Goal: Communication & Community: Participate in discussion

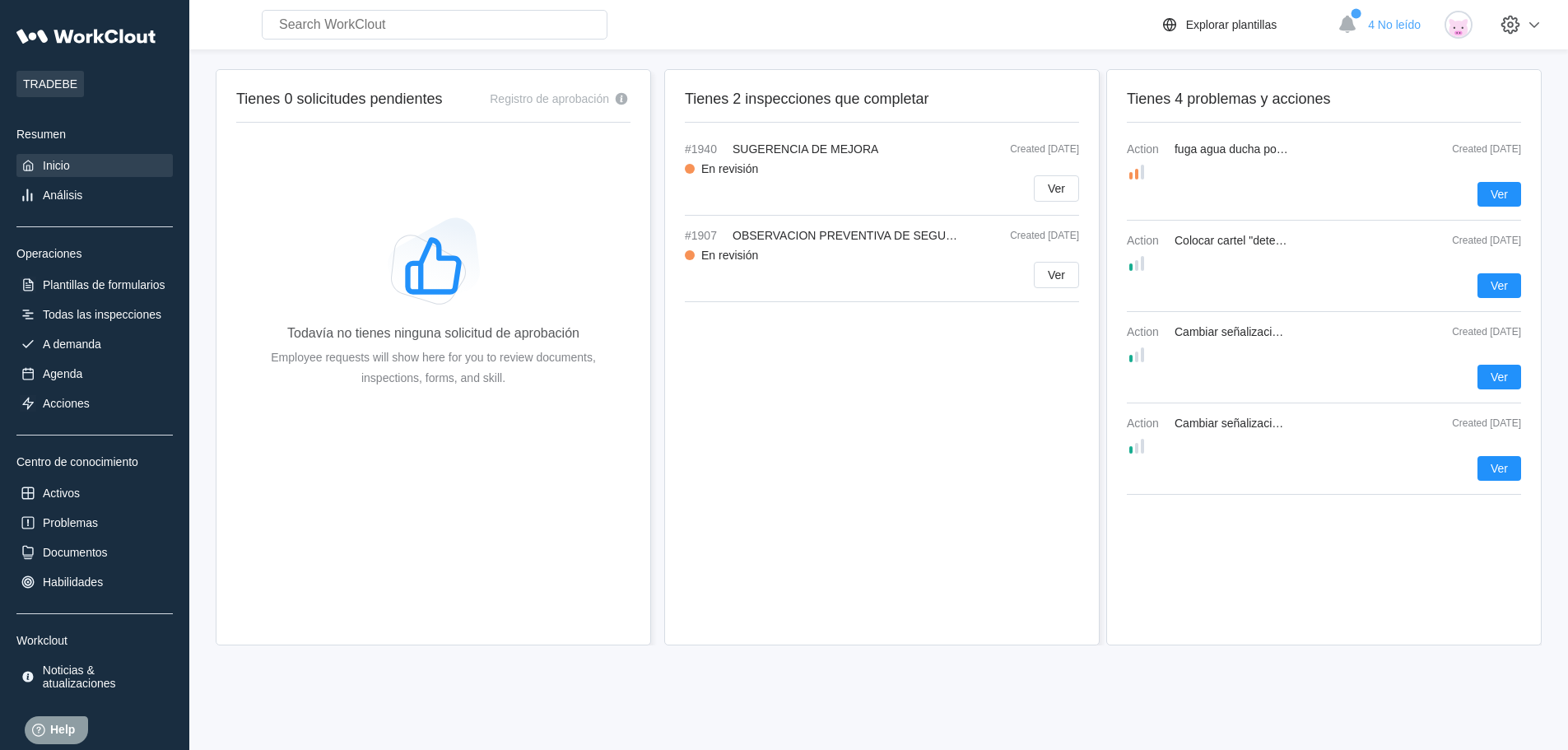
click at [1244, 176] on div at bounding box center [1324, 172] width 395 height 20
click at [1507, 191] on span "Ver" at bounding box center [1500, 193] width 18 height 11
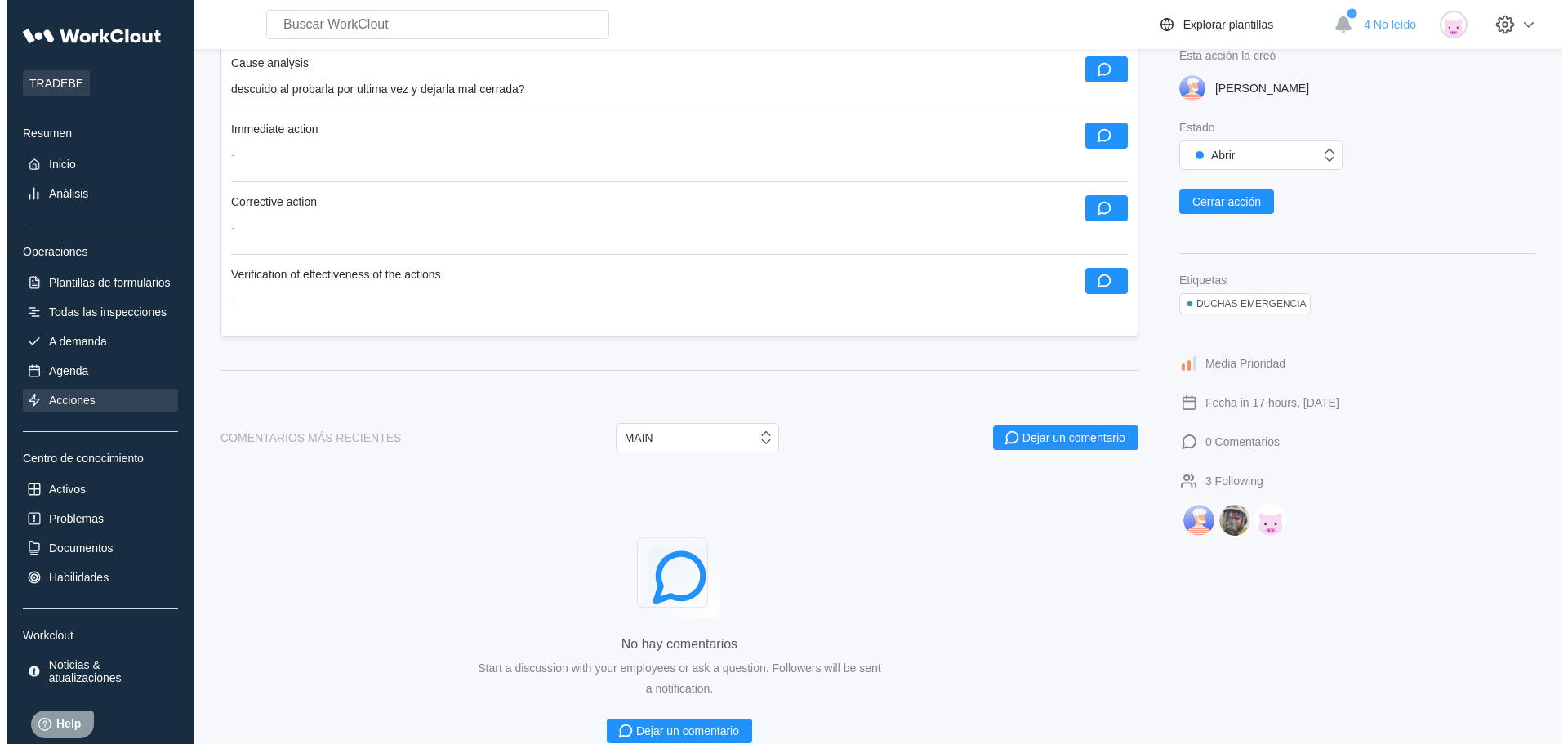
scroll to position [490, 0]
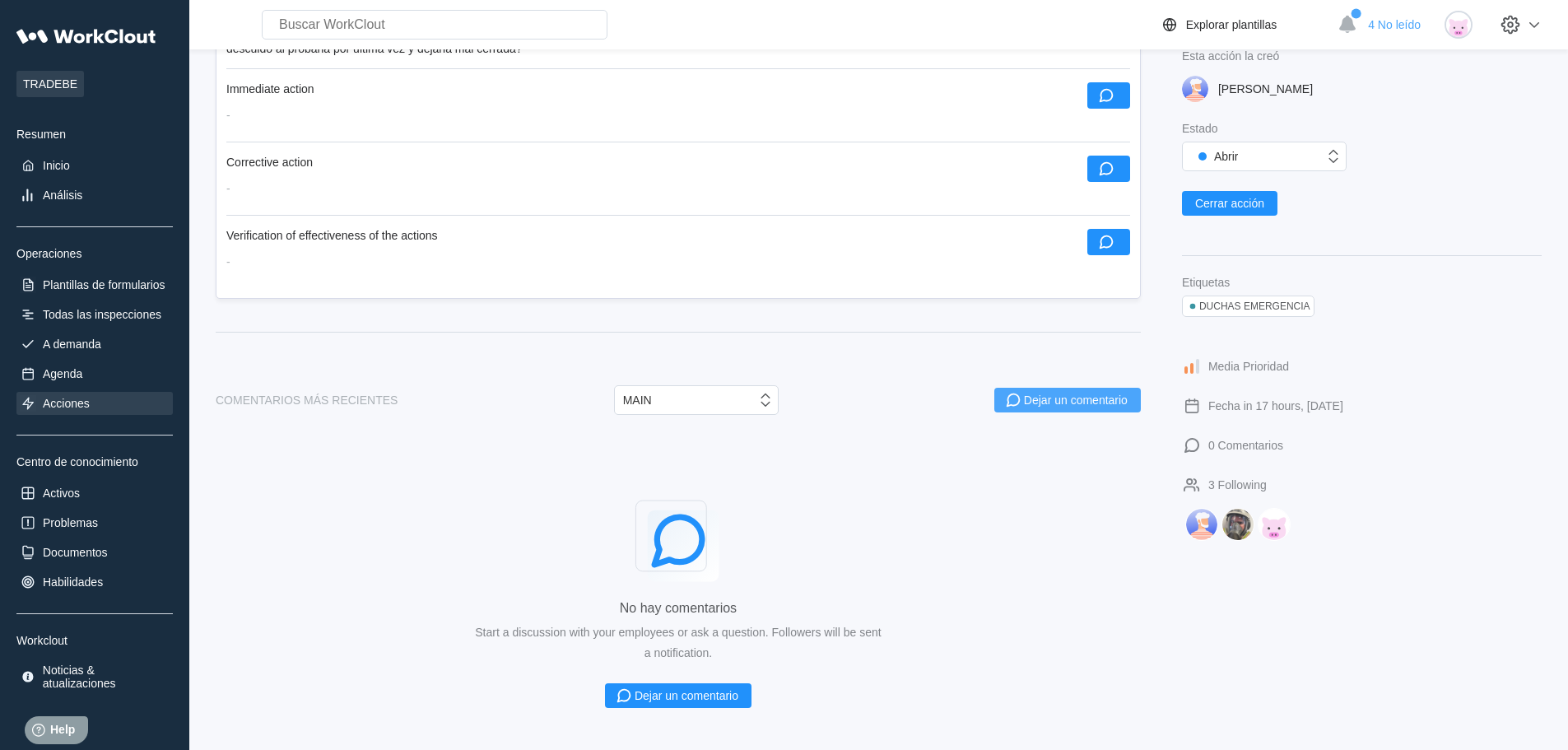
click at [1118, 398] on div "Dejar un comentario" at bounding box center [1075, 400] width 104 height 11
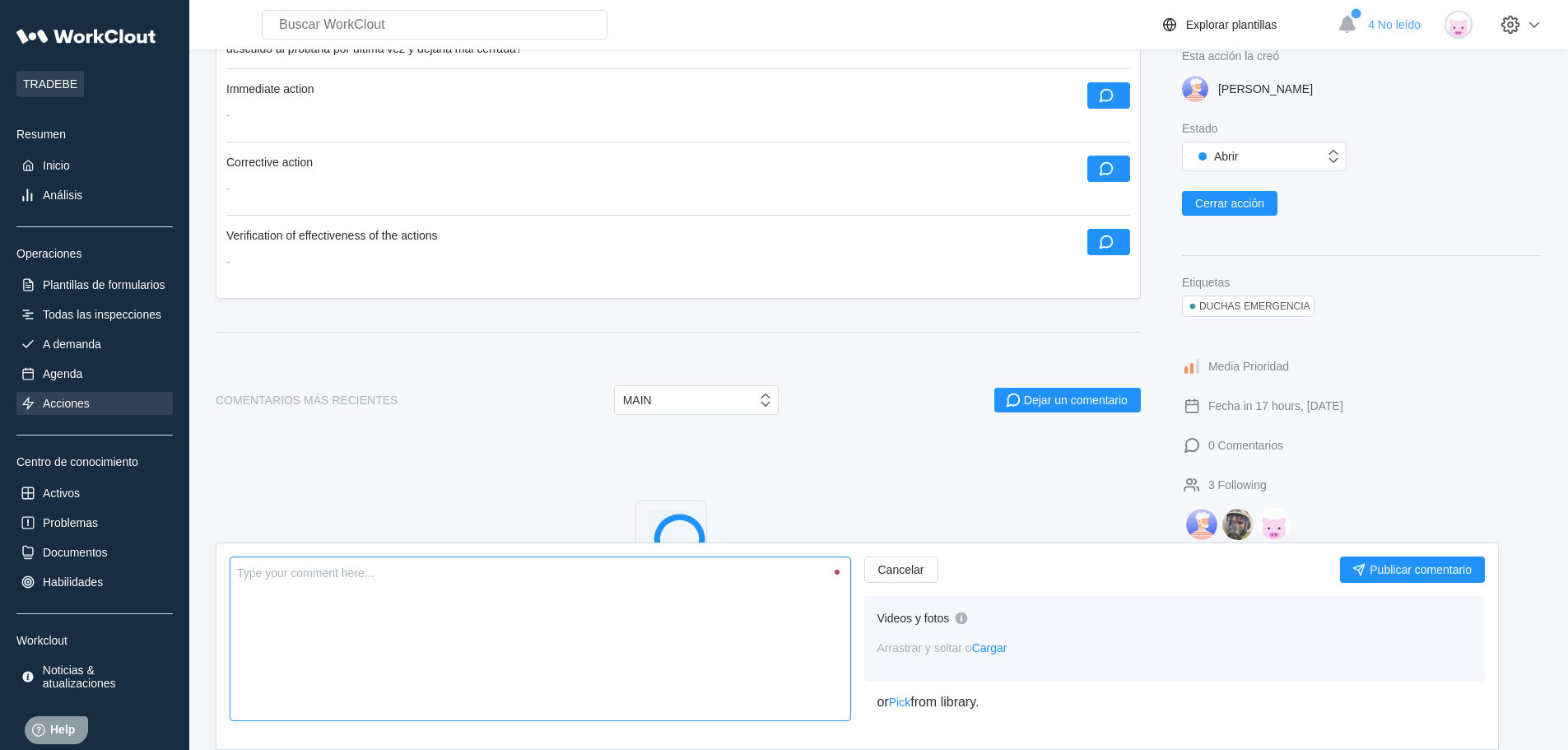
click at [298, 580] on textarea at bounding box center [540, 639] width 621 height 165
type textarea "L"
type textarea "x"
type textarea "La"
type textarea "x"
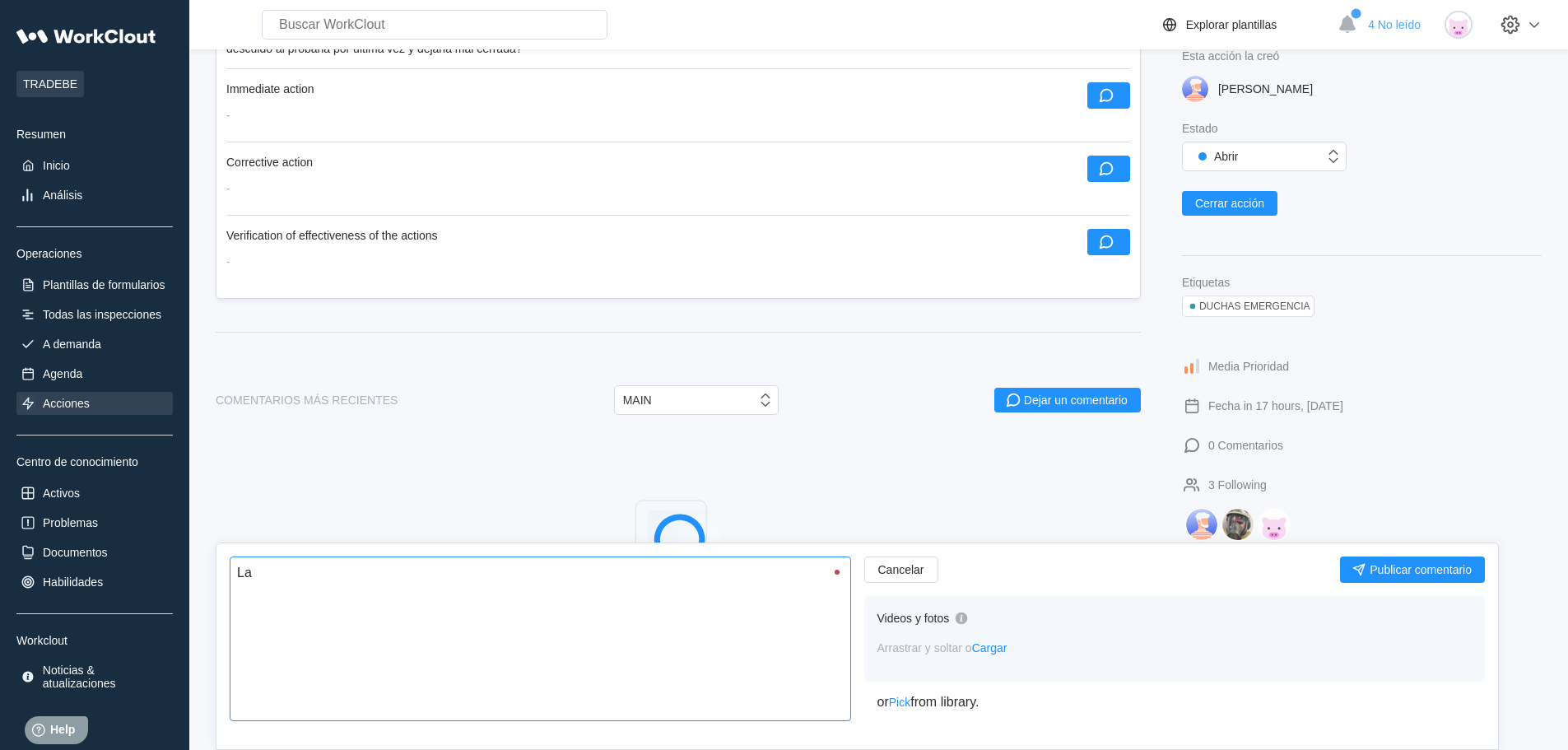
type textarea "La"
type textarea "x"
type textarea "La d"
type textarea "x"
type textarea "La du"
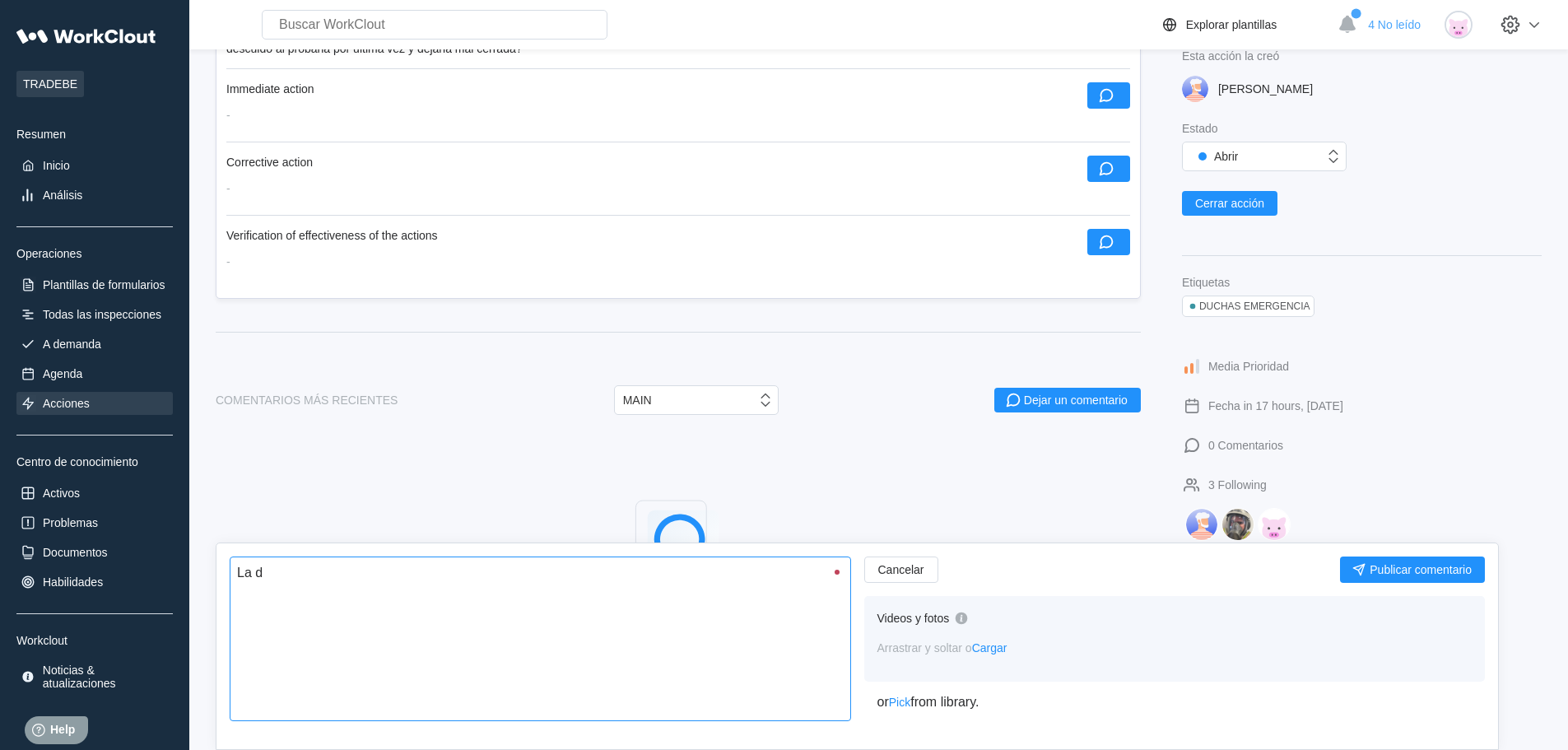
type textarea "x"
type textarea "La [PERSON_NAME]"
type textarea "x"
type textarea "La [PERSON_NAME]"
type textarea "x"
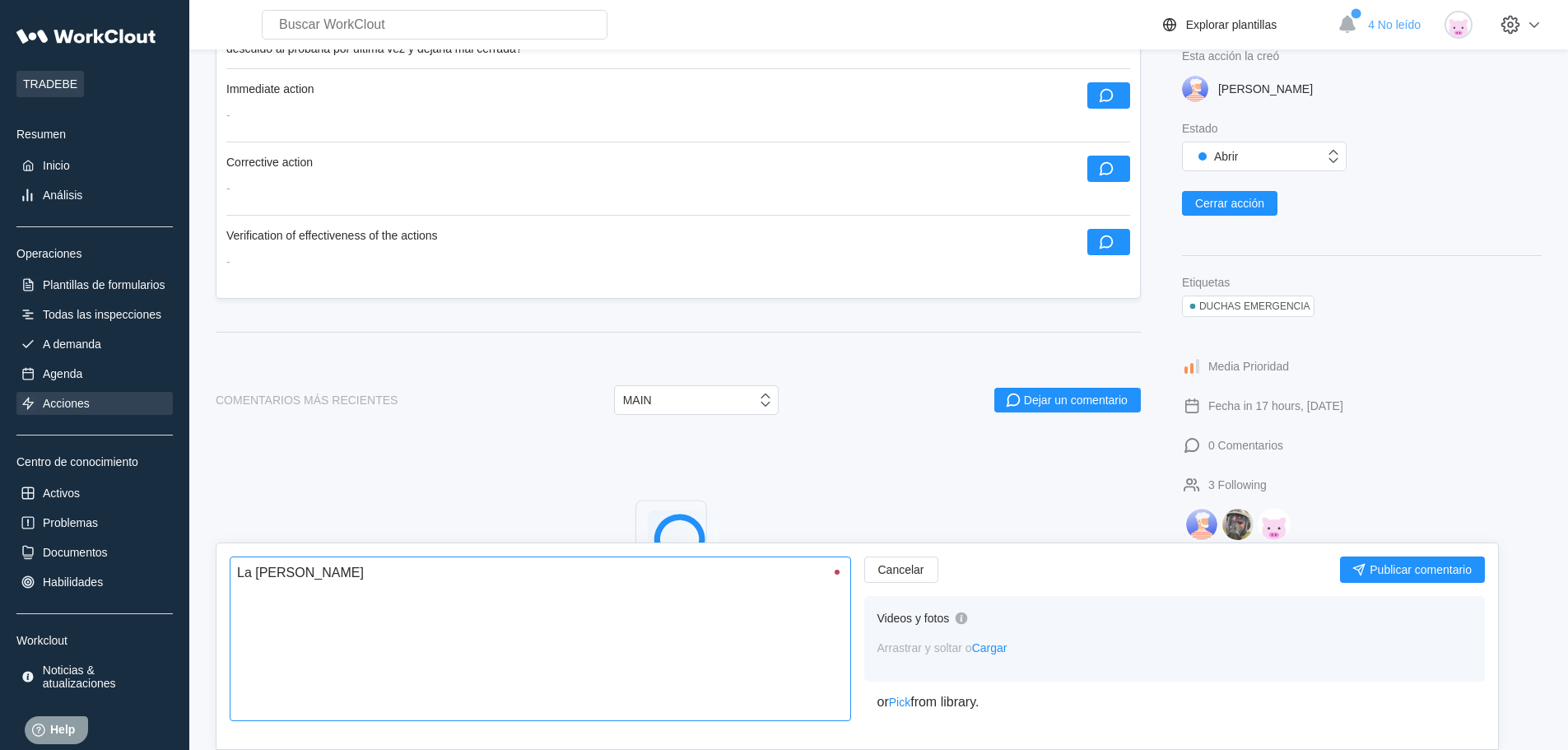
type textarea "La ducha"
type textarea "x"
type textarea "La ducha"
type textarea "x"
type textarea "La ducha v"
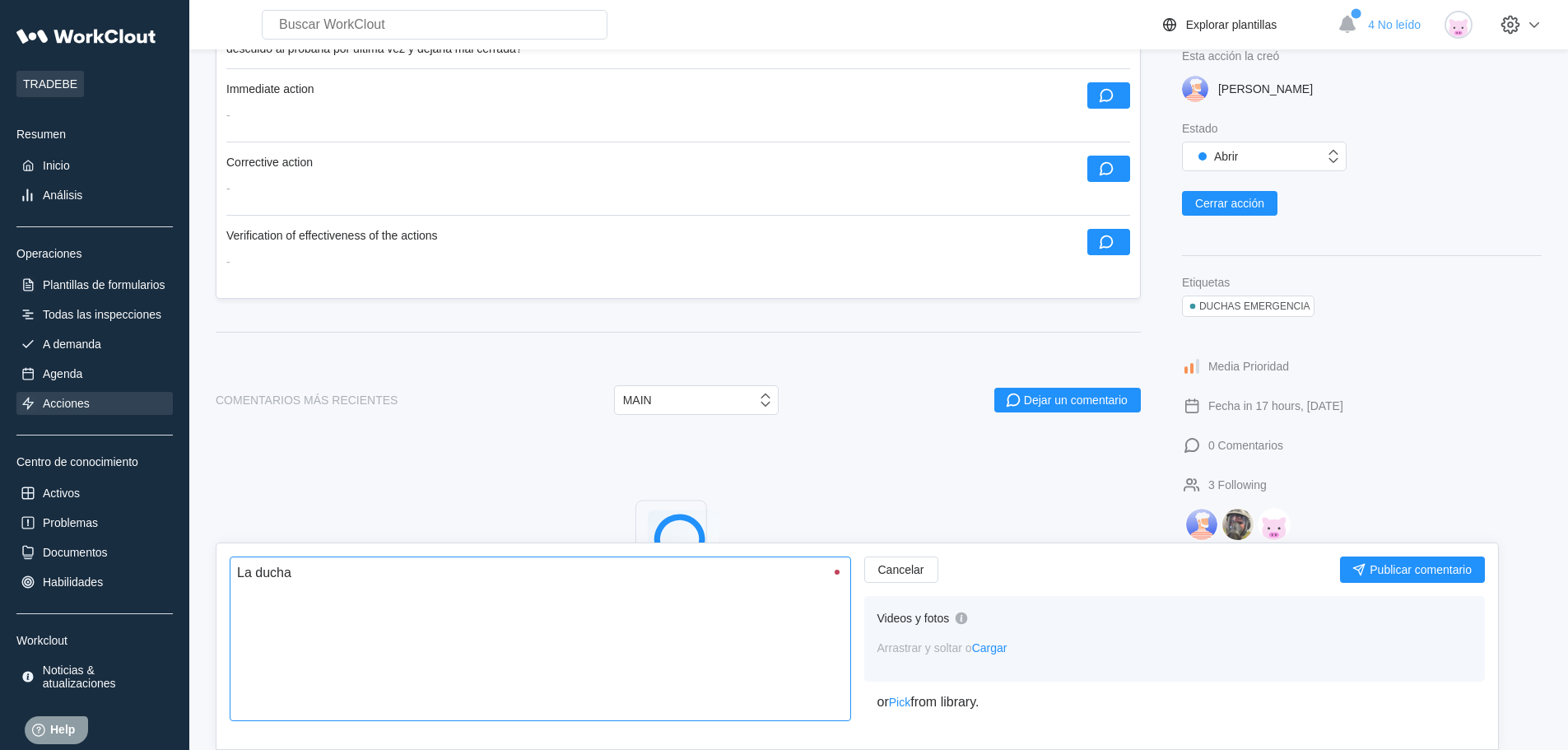
type textarea "x"
type textarea "La ducha vu"
type textarea "x"
type textarea "La ducha vue"
type textarea "x"
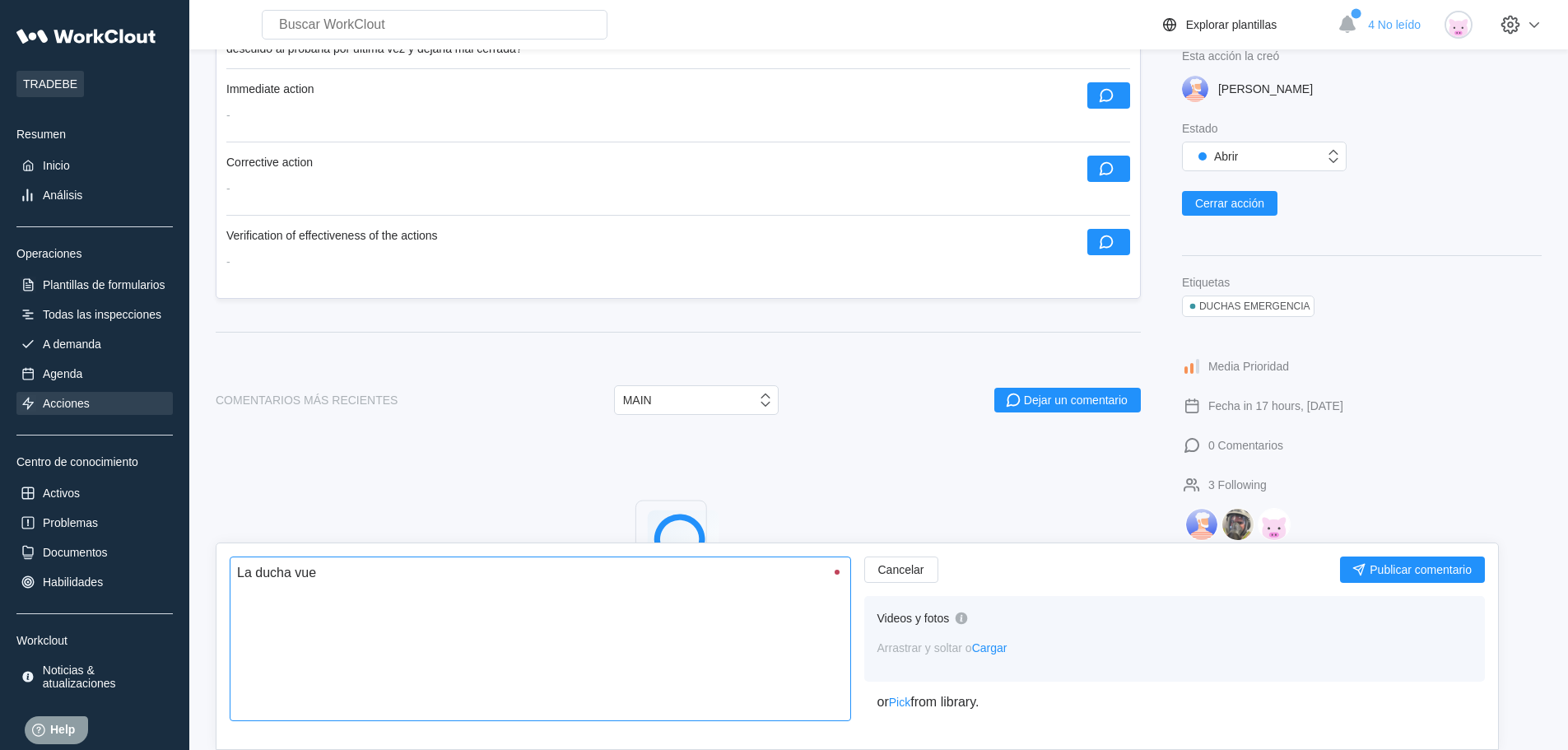
type textarea "La ducha vuel"
type textarea "x"
type textarea "La ducha vuelc"
type textarea "x"
type textarea "La ducha vuelce"
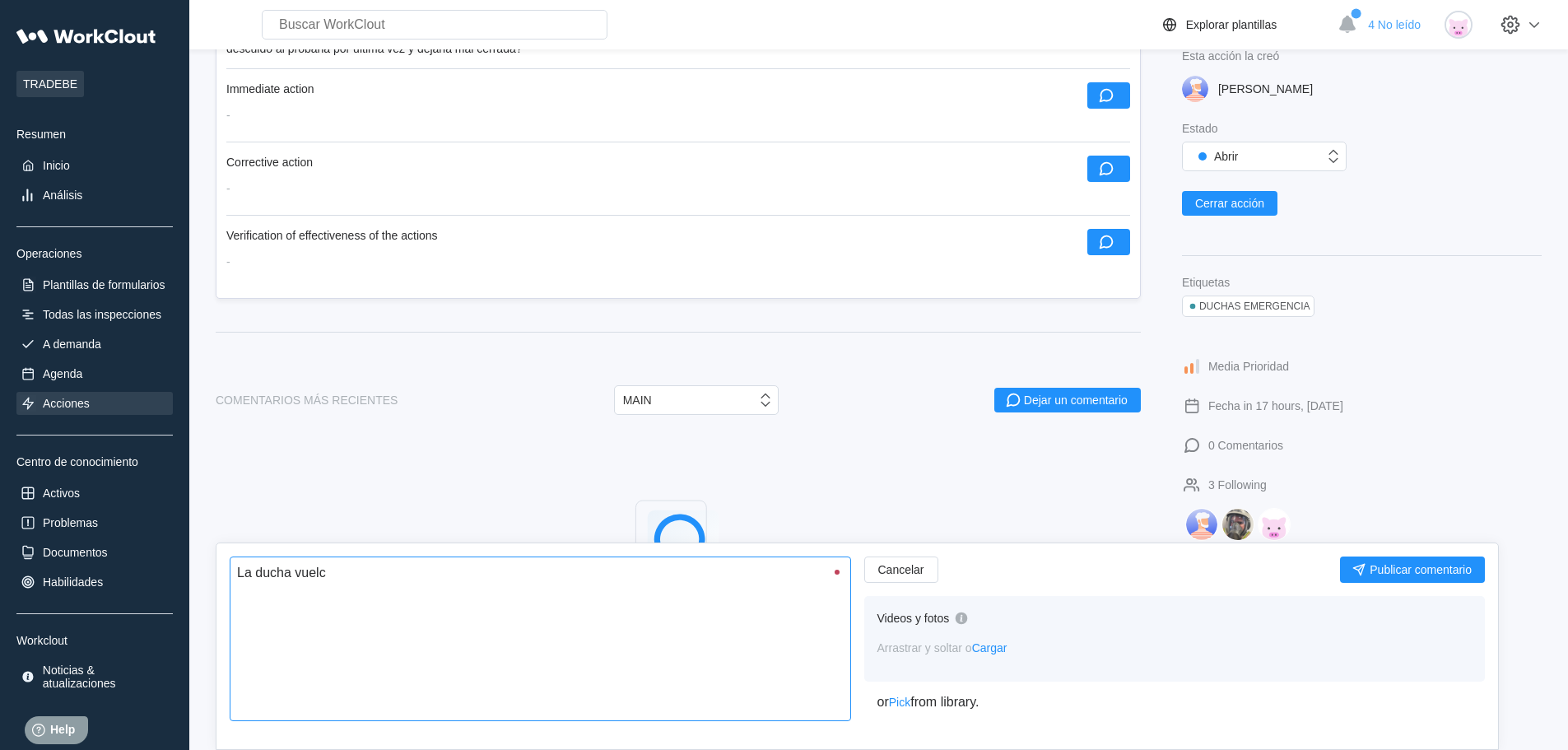
type textarea "x"
type textarea "La ducha vuelc"
type textarea "x"
type textarea "La ducha vuel"
type textarea "x"
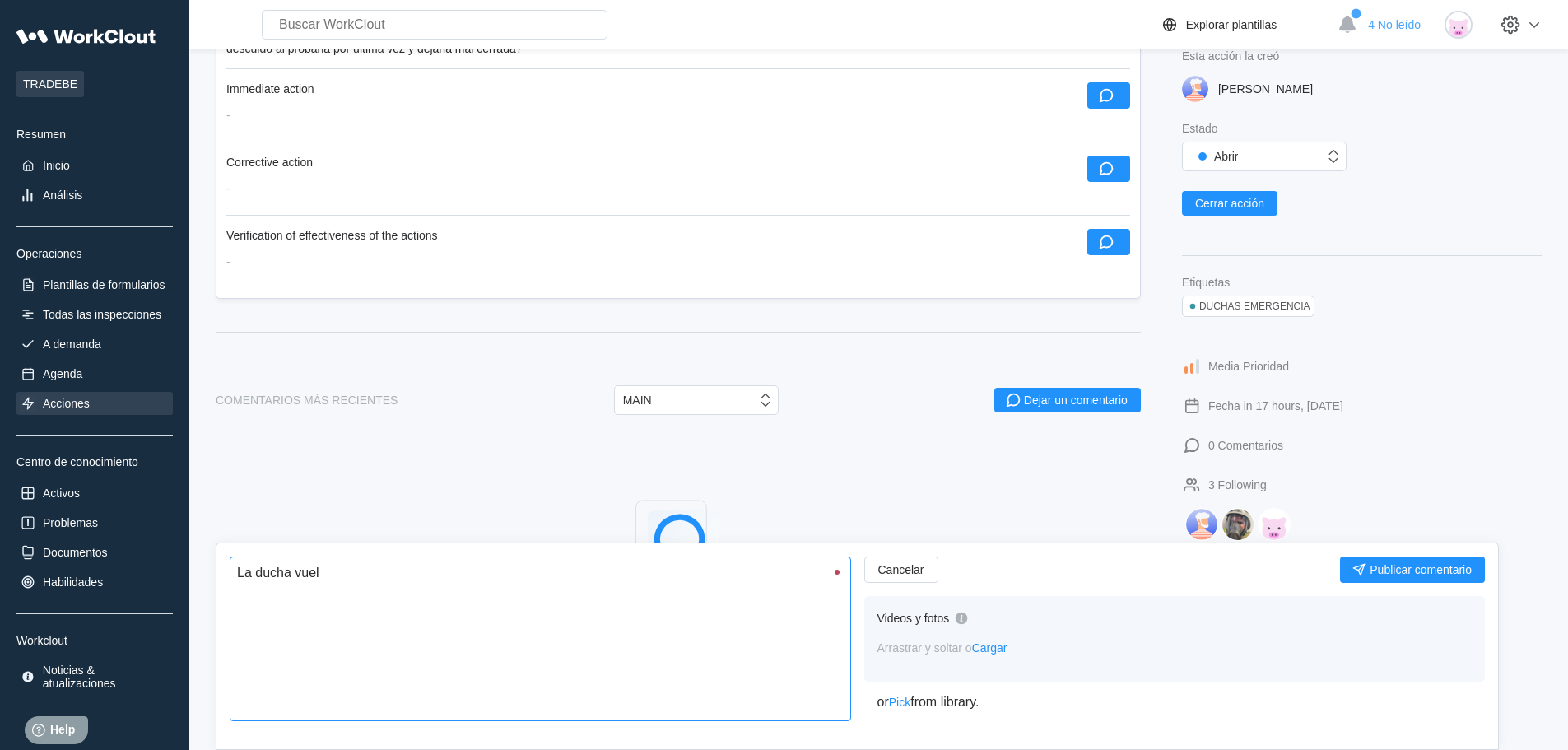
type textarea "La ducha vuelv"
type textarea "x"
type textarea "La ducha vuelve"
type textarea "x"
type textarea "La ducha vuelve"
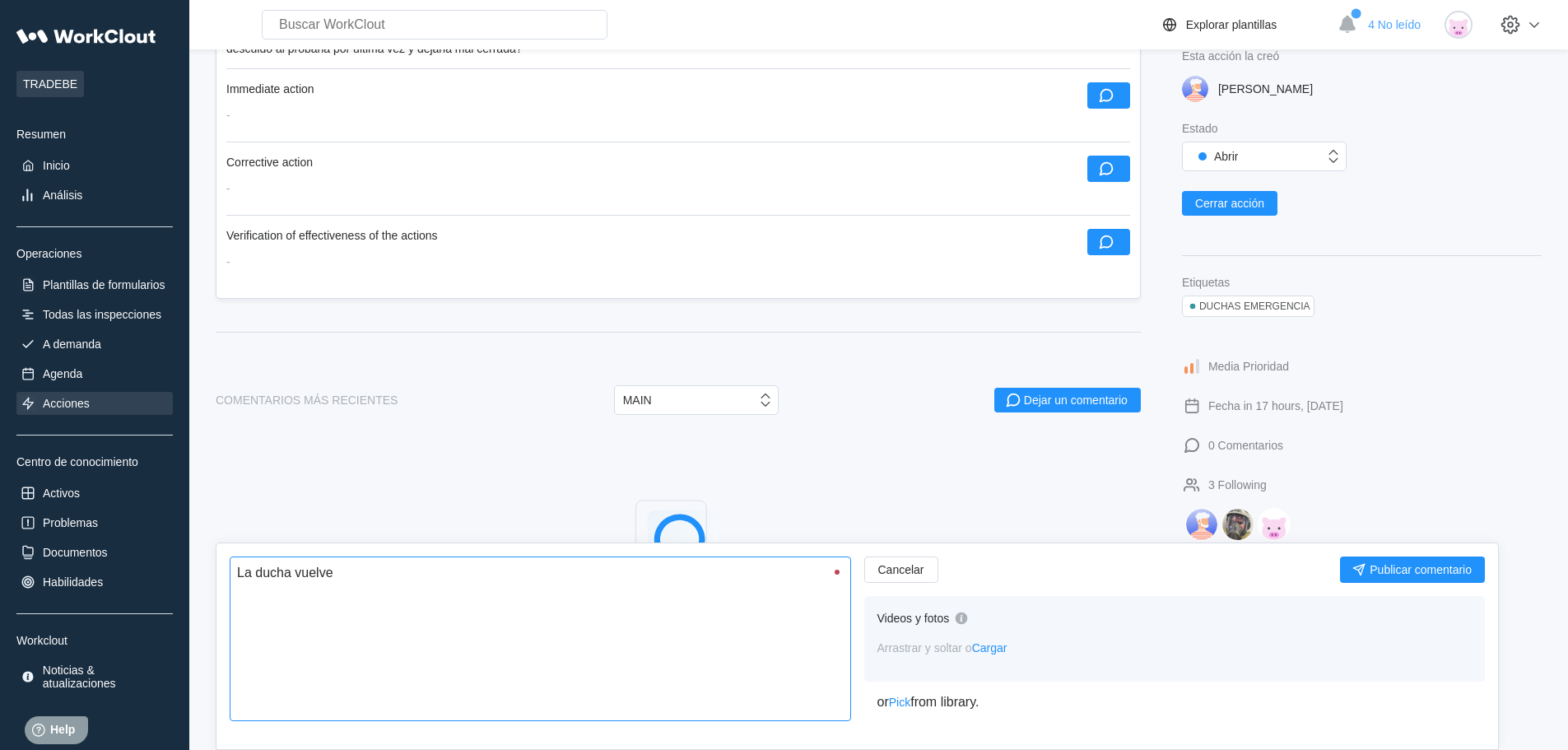
type textarea "x"
type textarea "La ducha vuelve a"
type textarea "x"
type textarea "La ducha vuelve a"
type textarea "x"
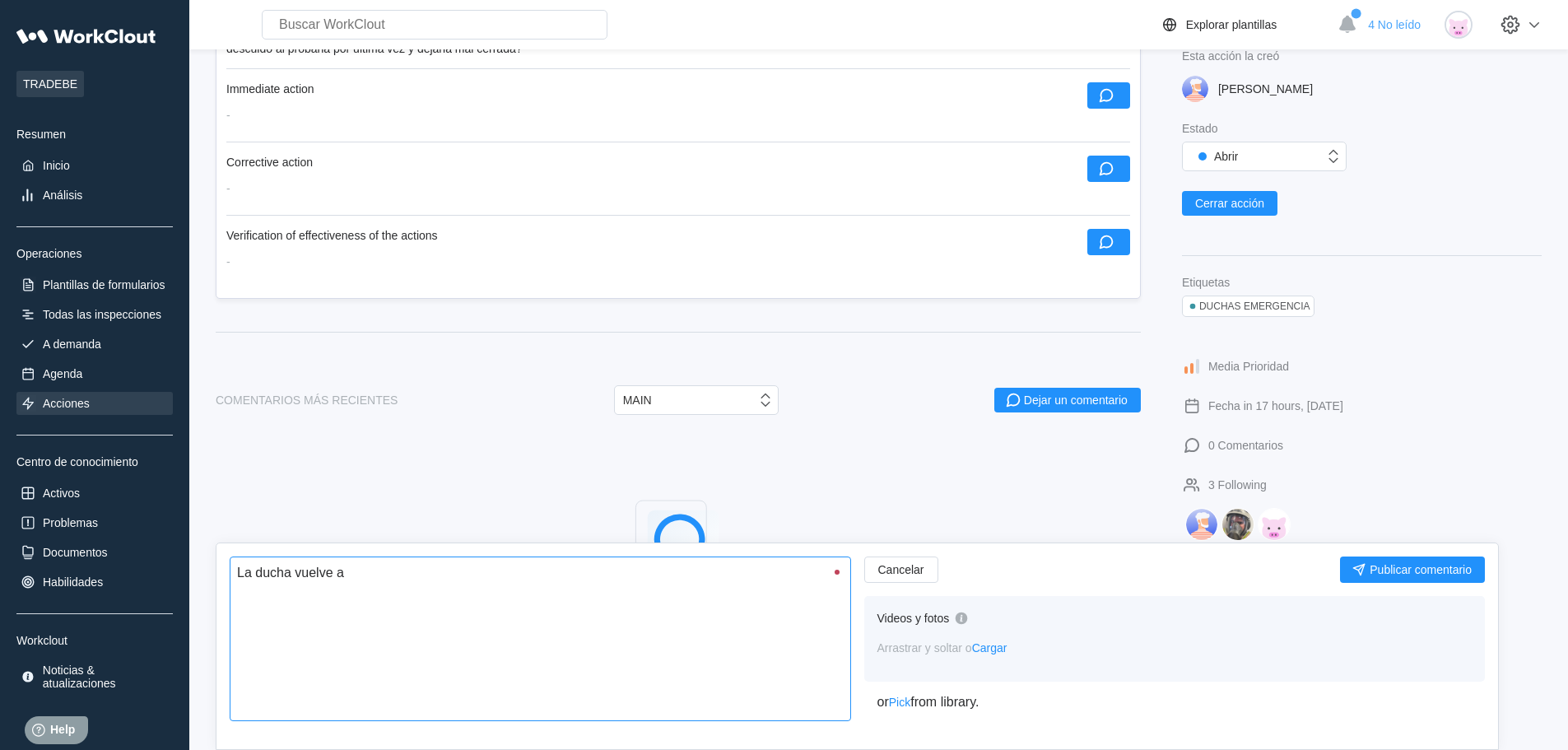
type textarea "La ducha vuelve a t"
type textarea "x"
type textarea "La ducha vuelve a te"
type textarea "x"
type textarea "La ducha vuelve a ten"
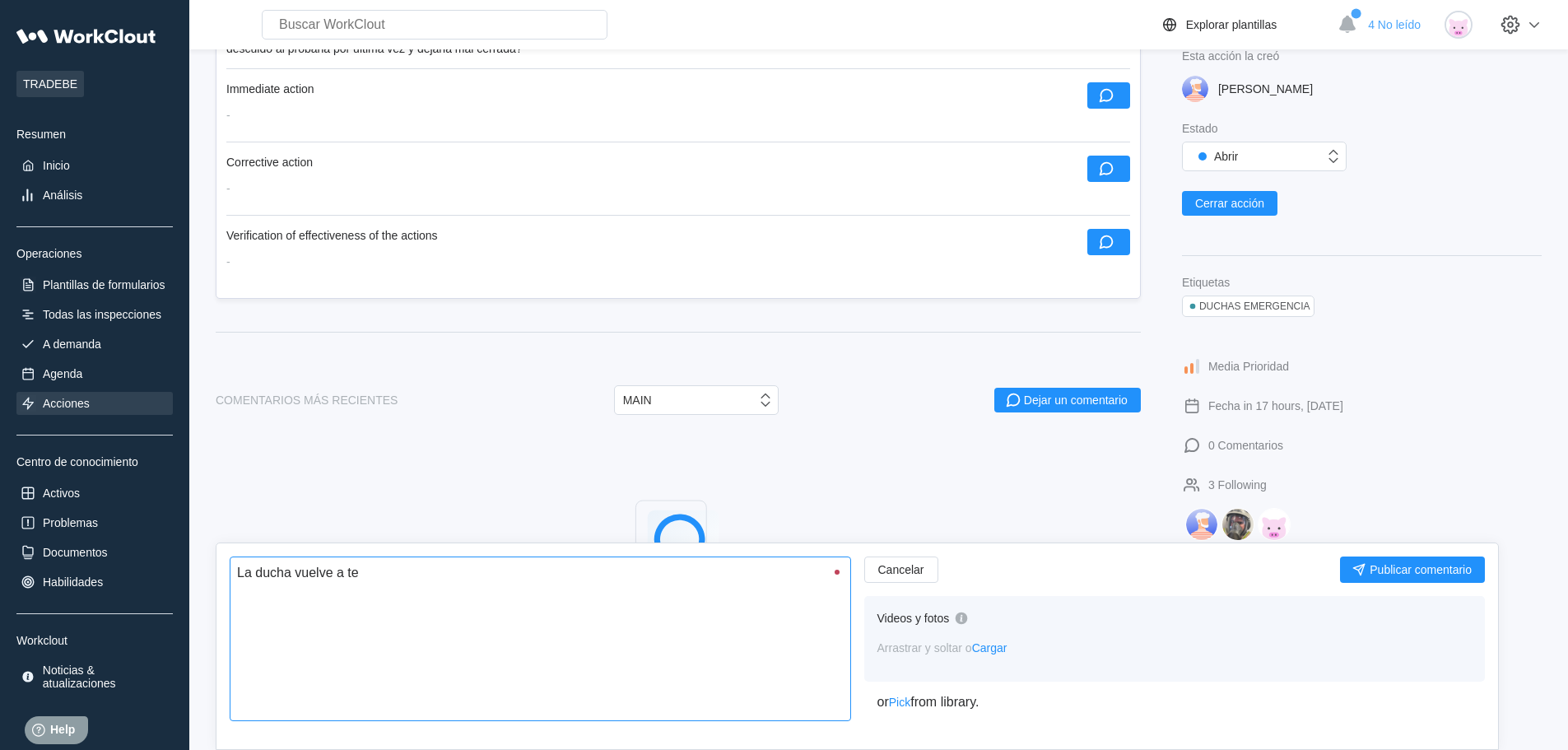
type textarea "x"
type textarea "La ducha vuelve a tene"
type textarea "x"
type textarea "La ducha vuelve a tener"
type textarea "x"
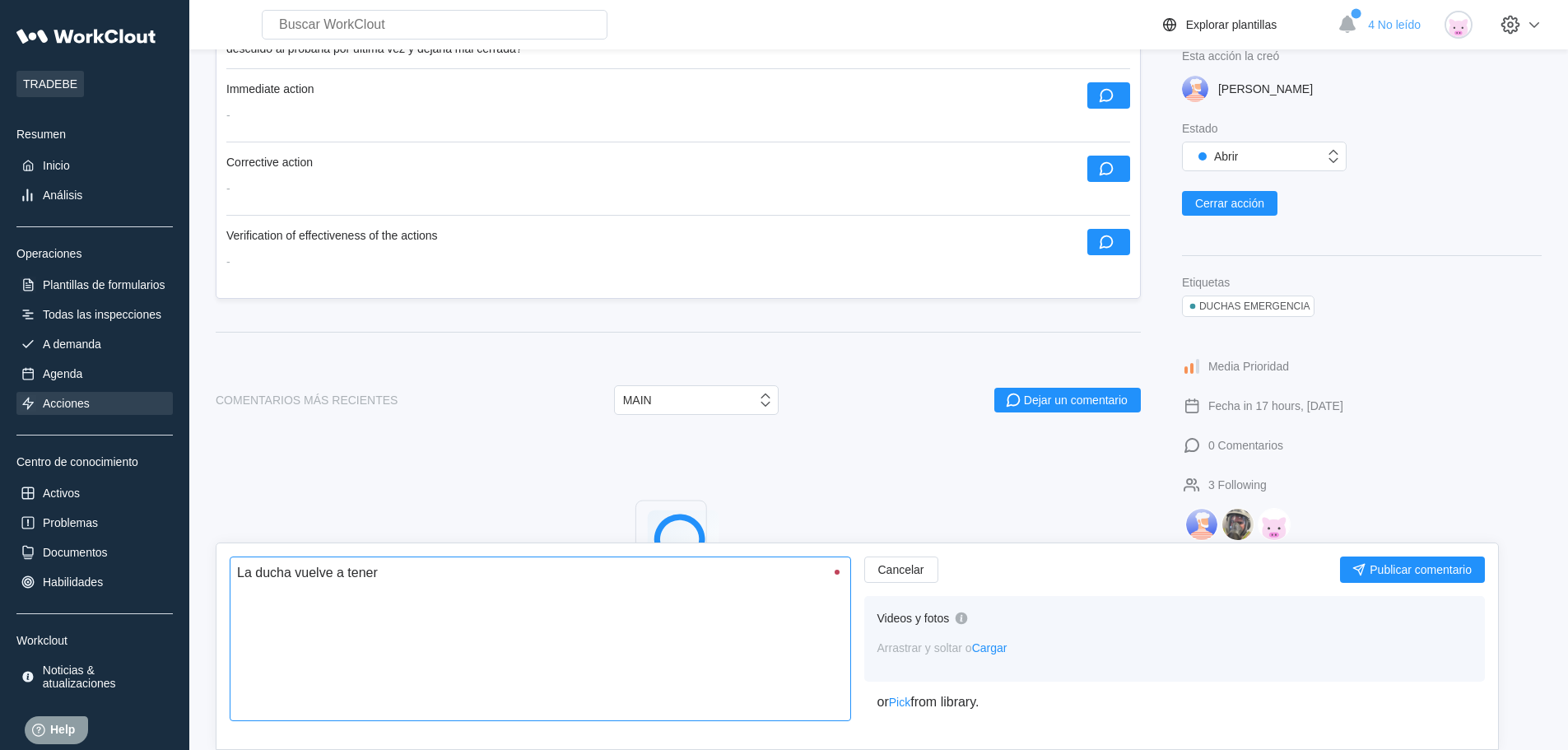
type textarea "La ducha vuelve a tener"
type textarea "x"
type textarea "La ducha vuelve a tener p"
type textarea "x"
type textarea "La ducha vuelve a tener pr"
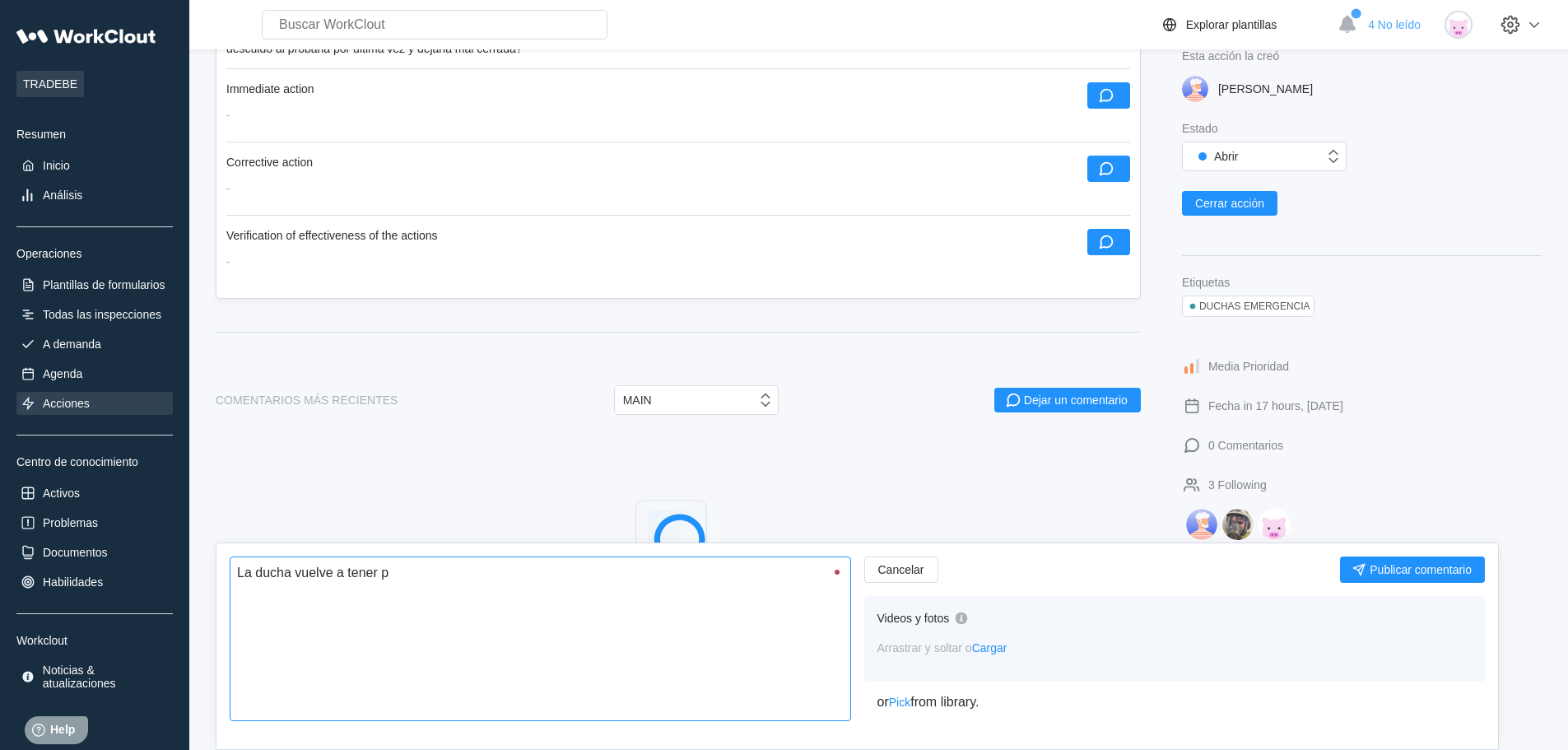
type textarea "x"
type textarea "La ducha vuelve a tener pre"
type textarea "x"
type textarea "La ducha vuelve a tener pres"
type textarea "x"
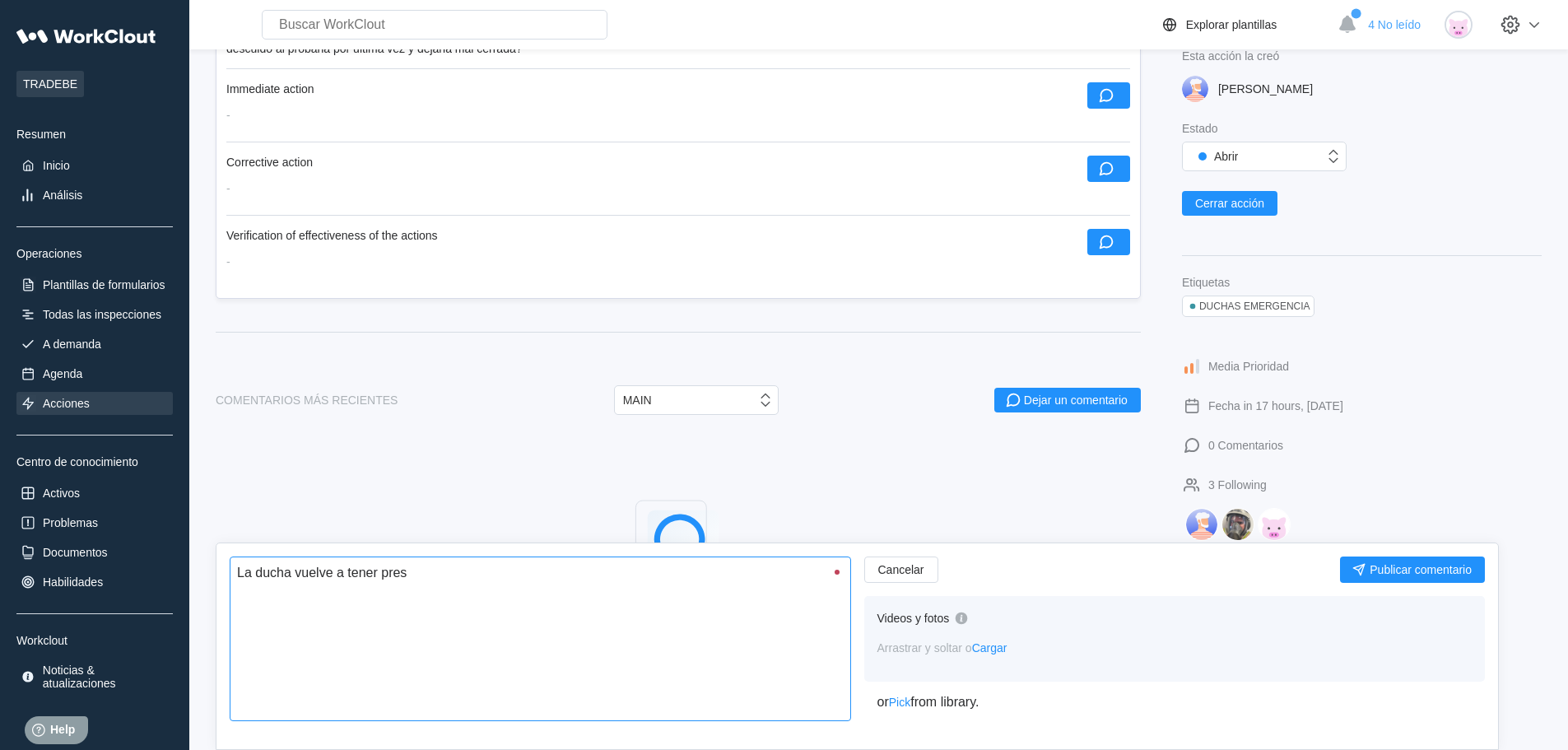
type textarea "La ducha vuelve a tener presi"
type textarea "x"
type textarea "La ducha vuelve a tener presió"
type textarea "x"
type textarea "La ducha vuelve a tener presión"
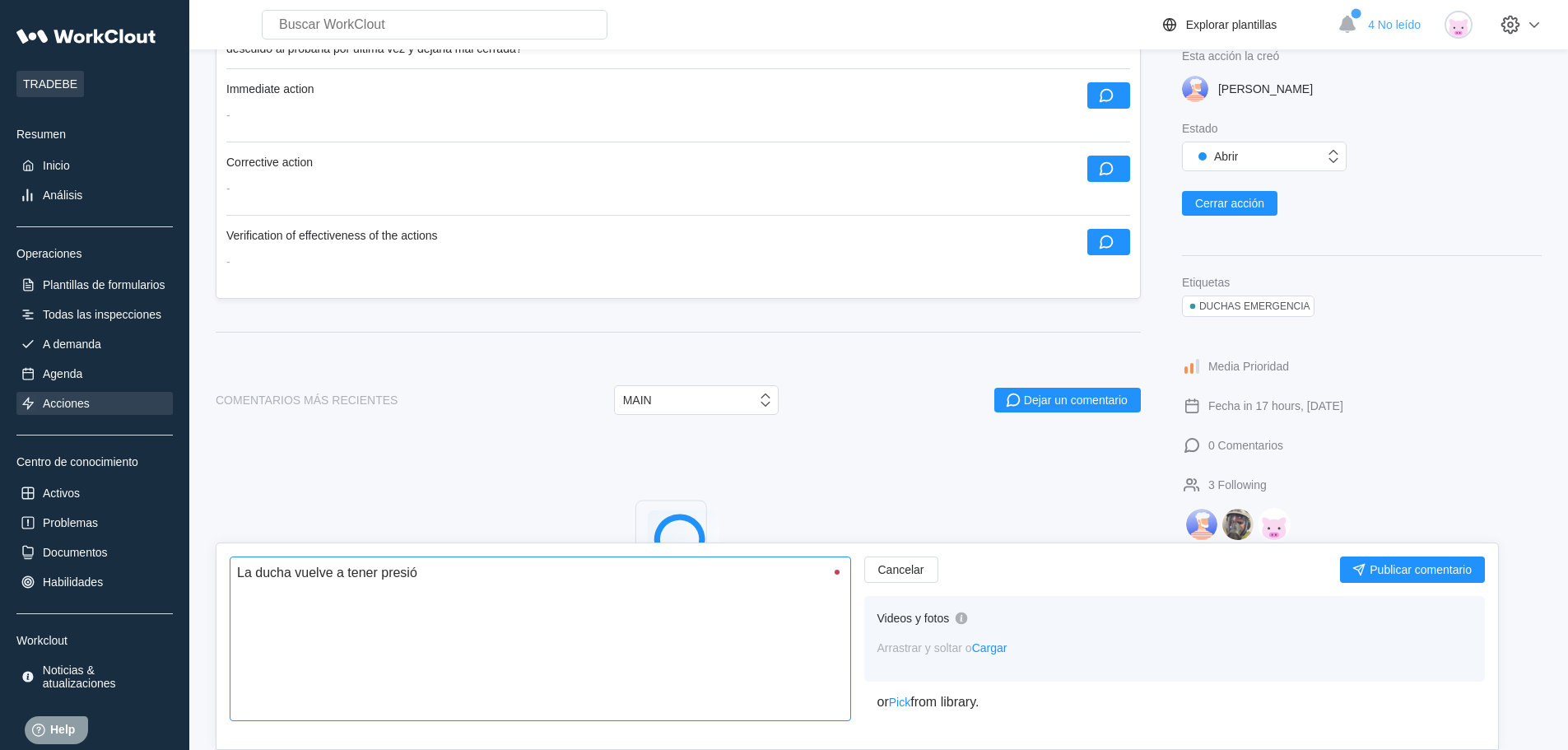
type textarea "x"
type textarea "La ducha vuelve a tener presión,"
type textarea "x"
type textarea "La ducha vuelve a tener presión,"
type textarea "x"
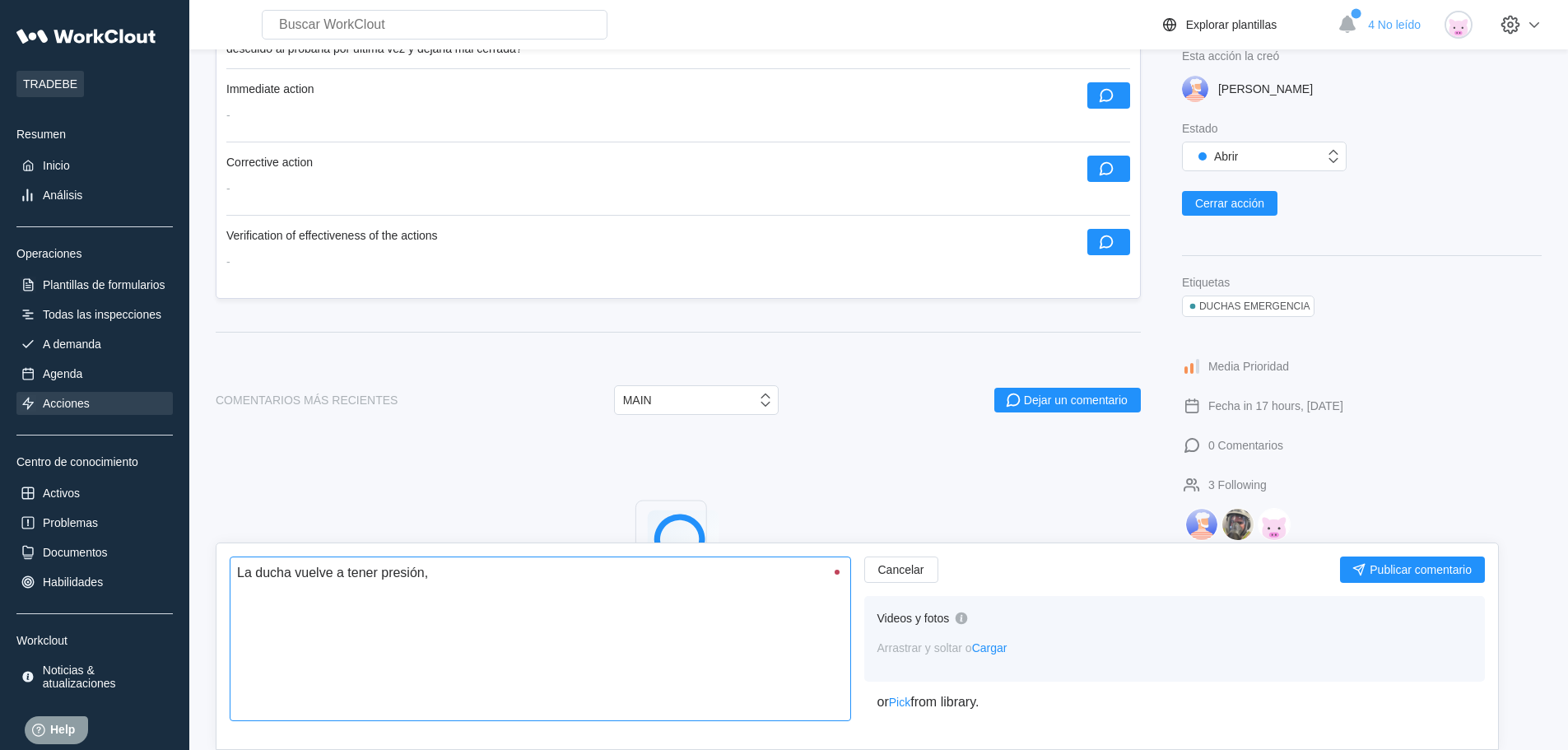
type textarea "La ducha vuelve a tener presión, h"
type textarea "x"
type textarea "La ducha vuelve a tener presión, ha"
type textarea "x"
type textarea "La ducha vuelve a tener presión, hab"
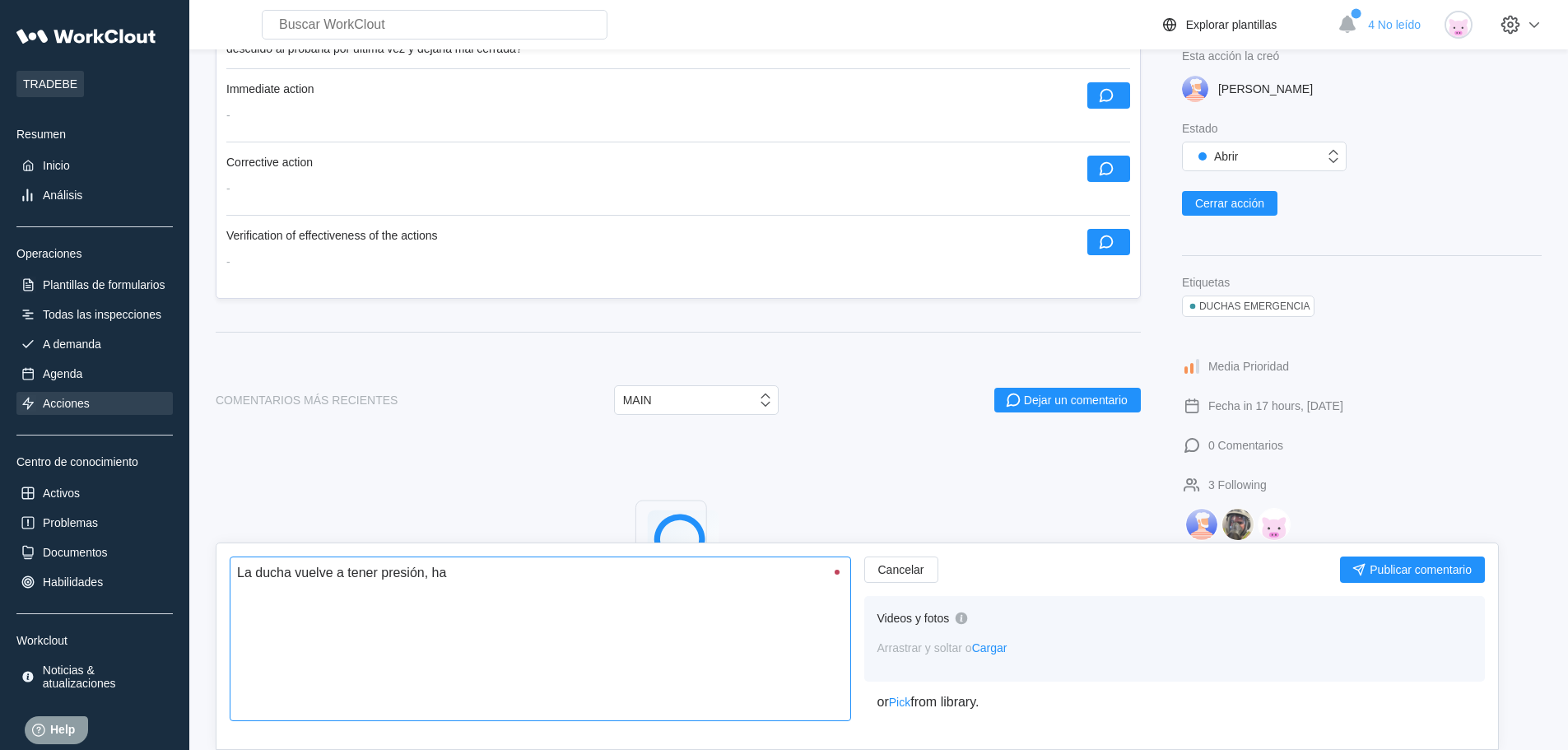
type textarea "x"
type textarea "La ducha vuelve a tener presión, habr"
type textarea "x"
type textarea "La ducha vuelve a tener presión, habrá"
type textarea "x"
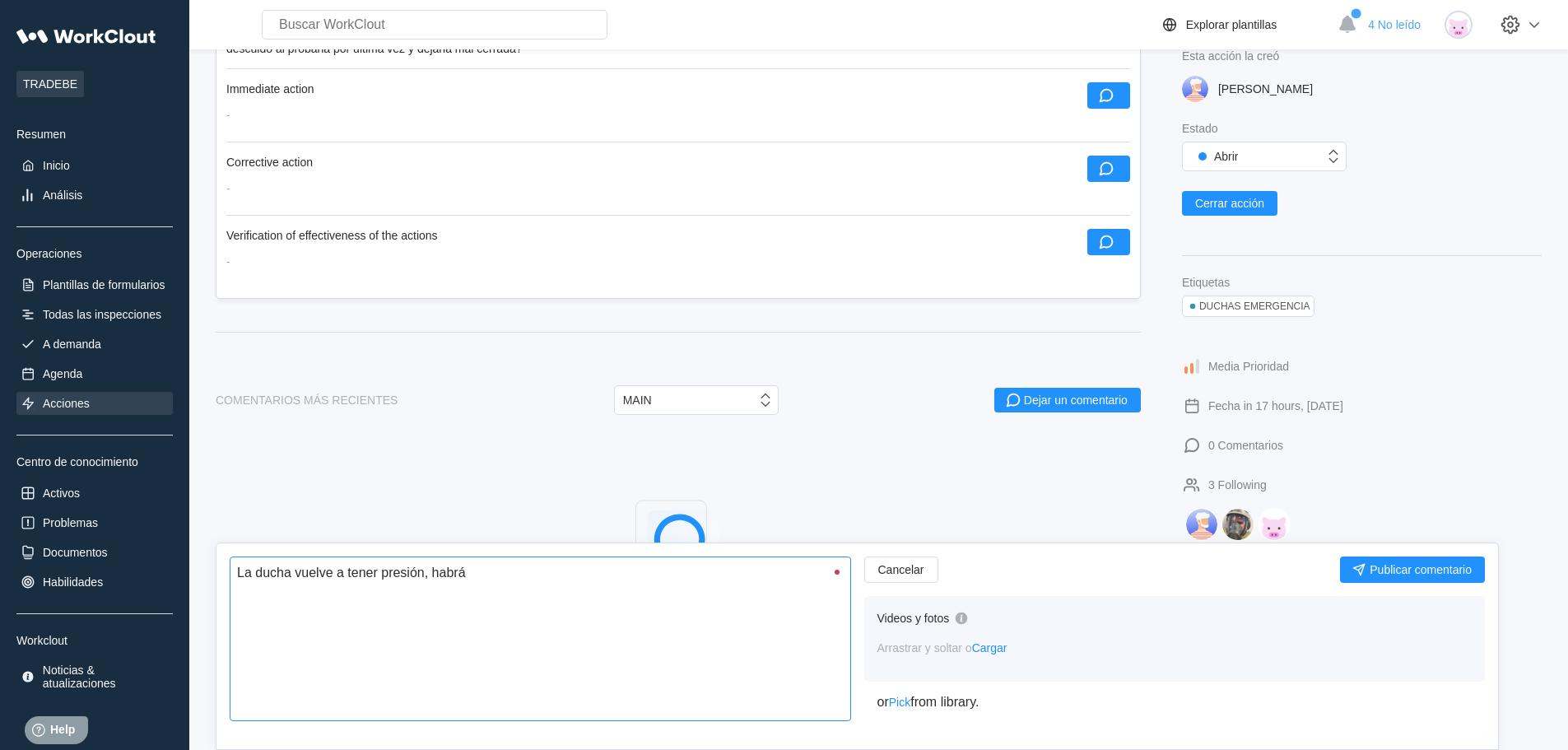
type textarea "La ducha vuelve a tener presión, habrá"
type textarea "x"
type textarea "La ducha vuelve a tener presión, habrá q"
type textarea "x"
type textarea "La ducha vuelve a tener presión, habrá qu"
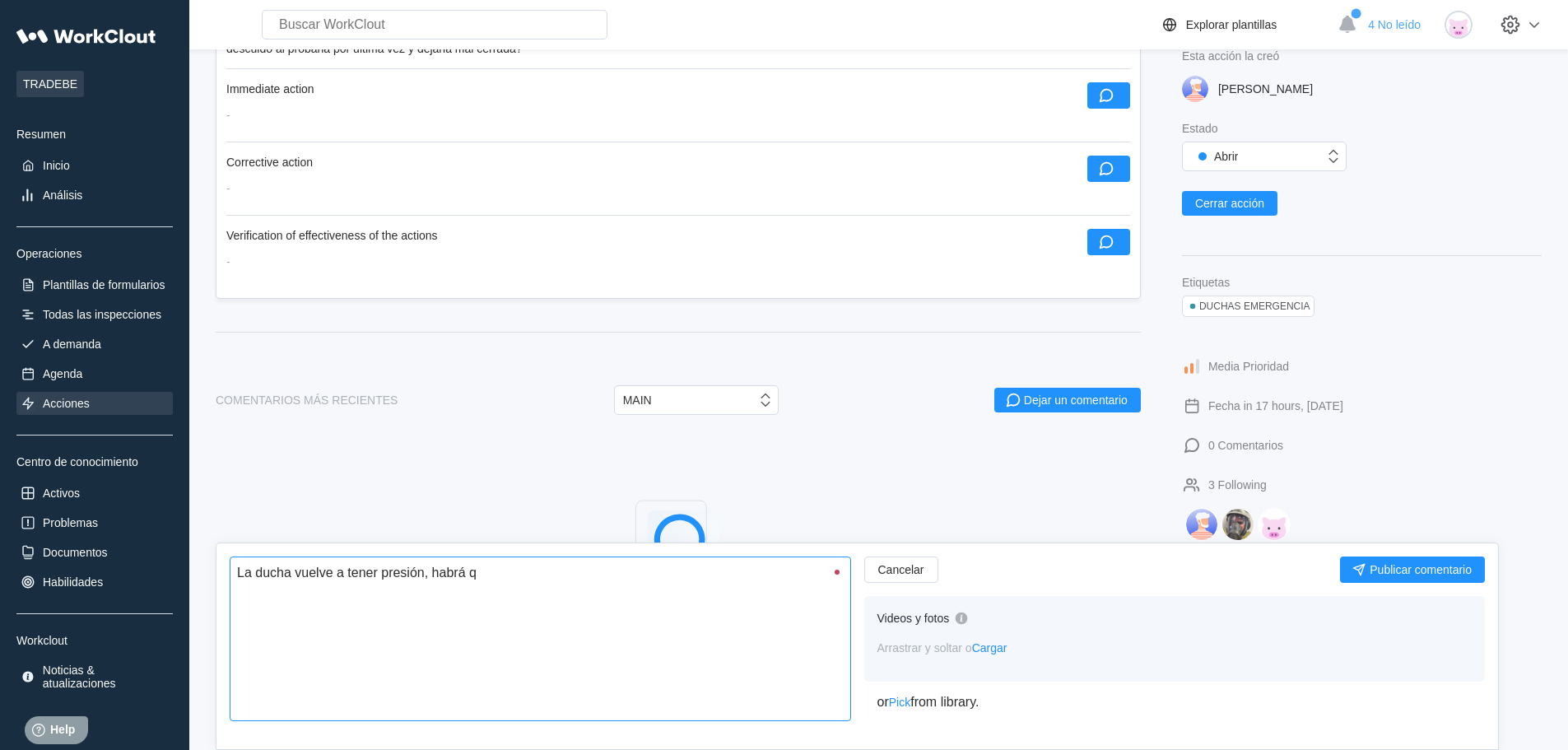
type textarea "x"
type textarea "La ducha vuelve a tener presión, habrá que"
type textarea "x"
type textarea "La ducha vuelve a tener presión, habrá que"
type textarea "x"
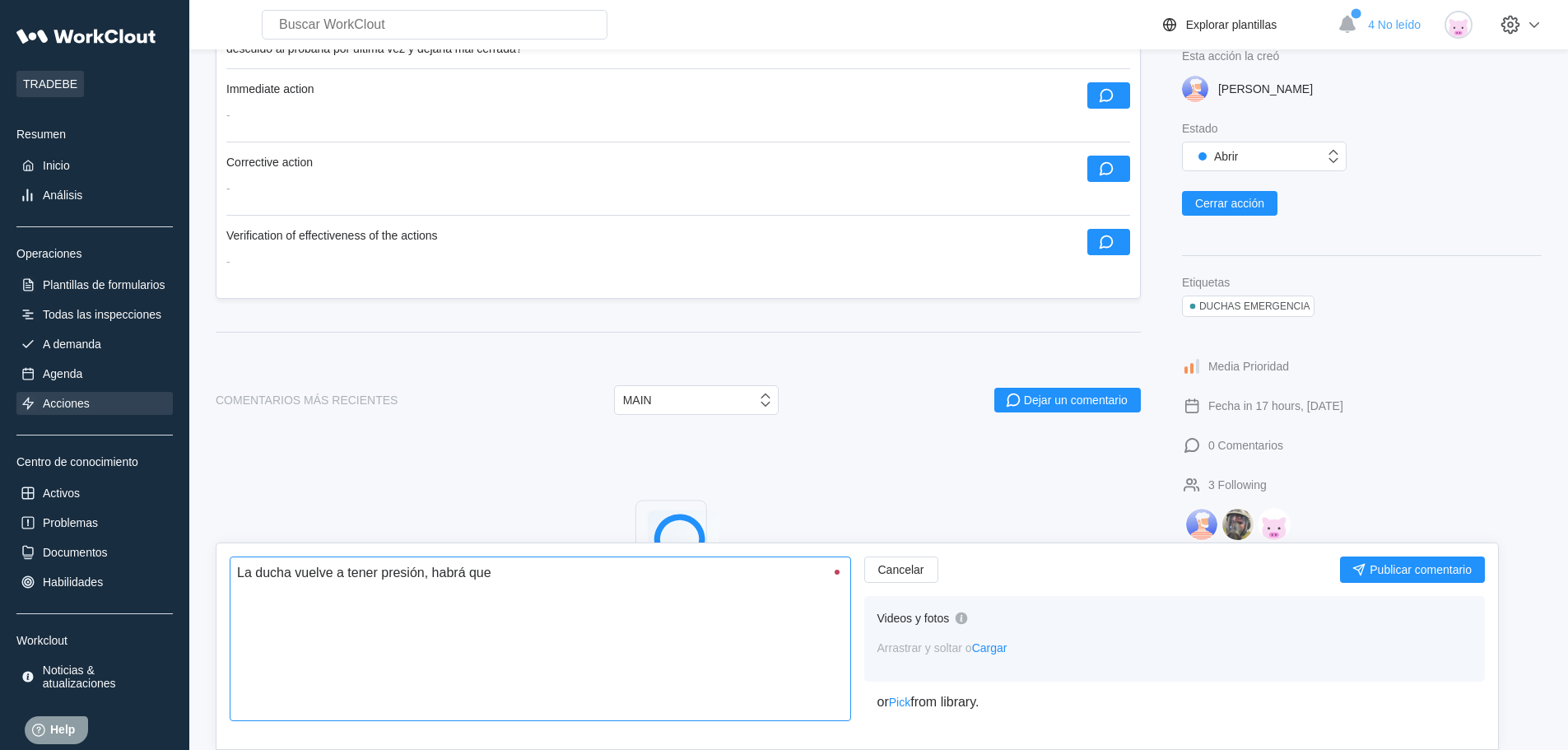
type textarea "La ducha vuelve a tener presión, habrá que t"
type textarea "x"
type textarea "La ducha vuelve a tener presión, habrá que te"
type textarea "x"
type textarea "La ducha vuelve a tener presión, habrá que ten"
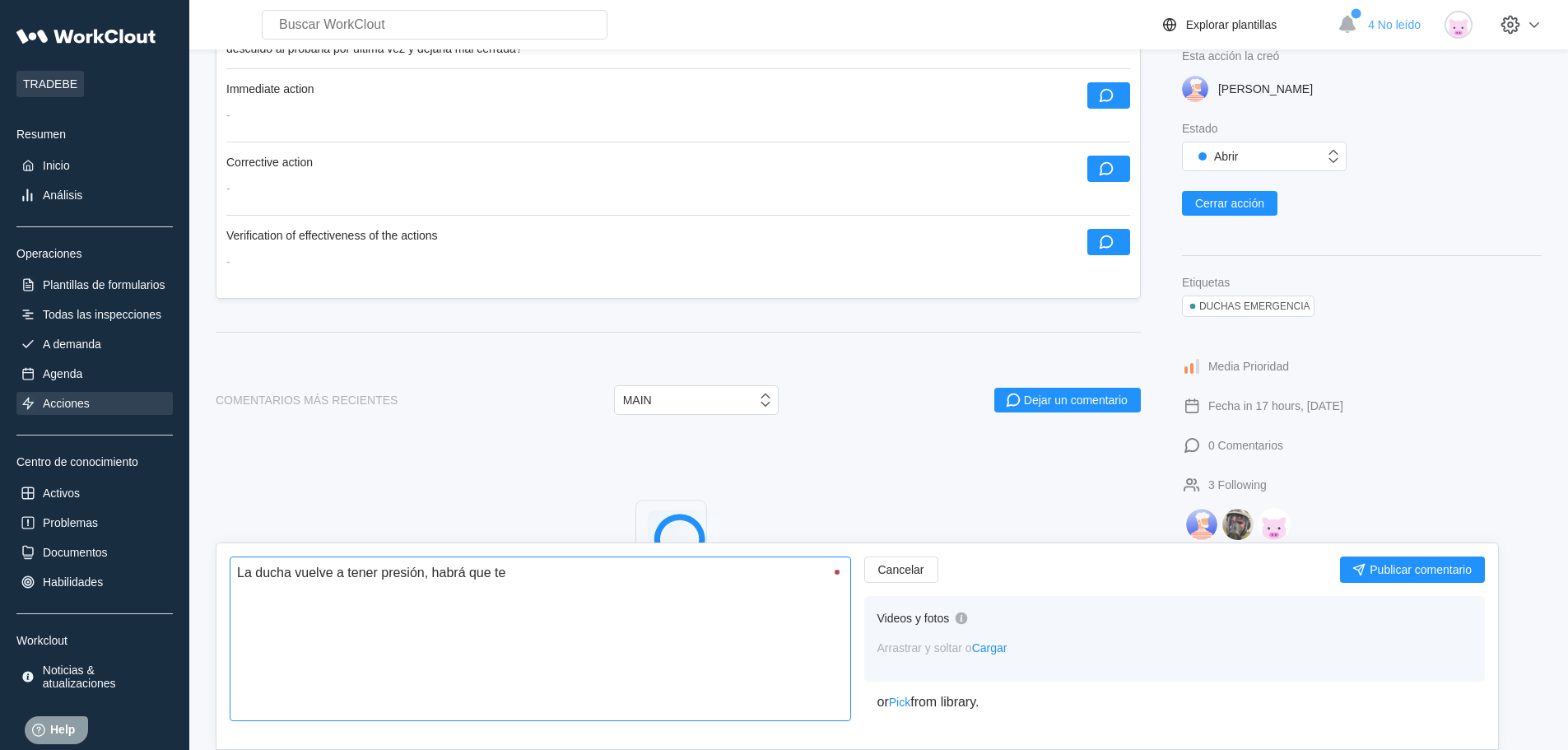
type textarea "x"
type textarea "La ducha vuelve a tener presión, habrá que tene"
type textarea "x"
type textarea "La ducha vuelve a tener presión, habrá que tener"
type textarea "x"
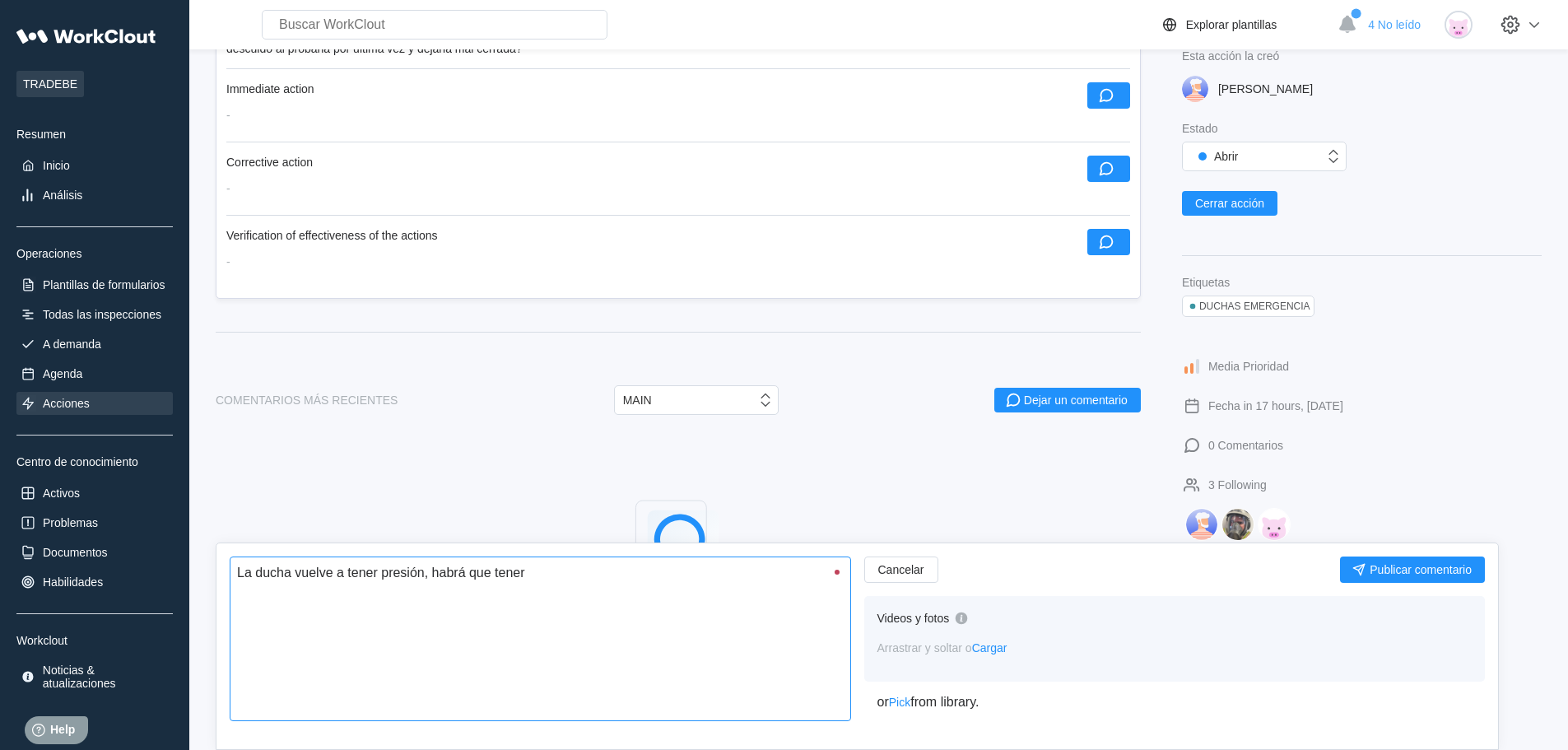
type textarea "La ducha vuelve a tener presión, habrá que tener"
type textarea "x"
type textarea "La ducha vuelve a tener presión, habrá que tener p"
type textarea "x"
type textarea "La ducha vuelve a tener presión, habrá que tener pa"
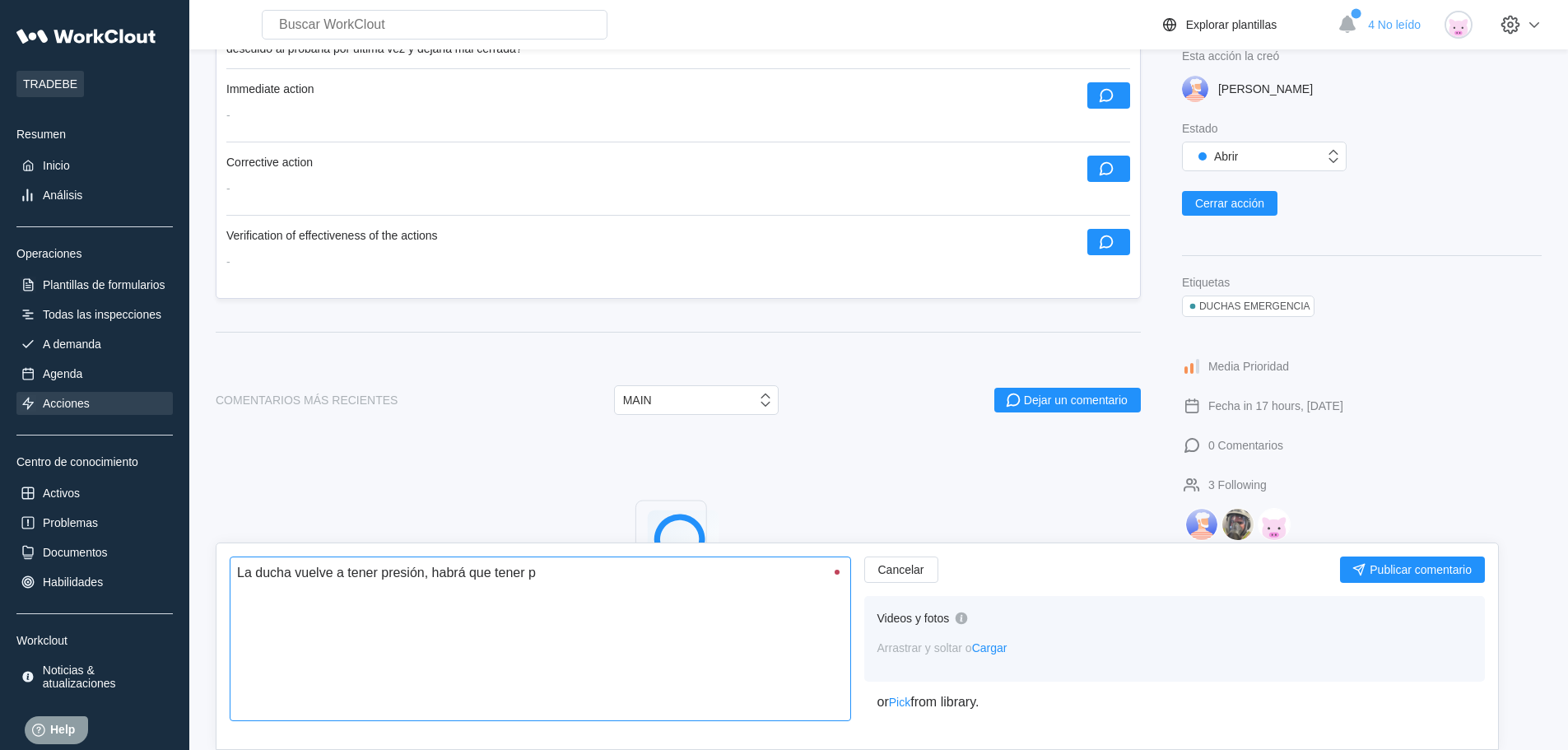
type textarea "x"
type textarea "La ducha vuelve a tener presión, habrá que tener pac"
type textarea "x"
type textarea "La ducha vuelve a tener presión, habrá que tener paci"
type textarea "x"
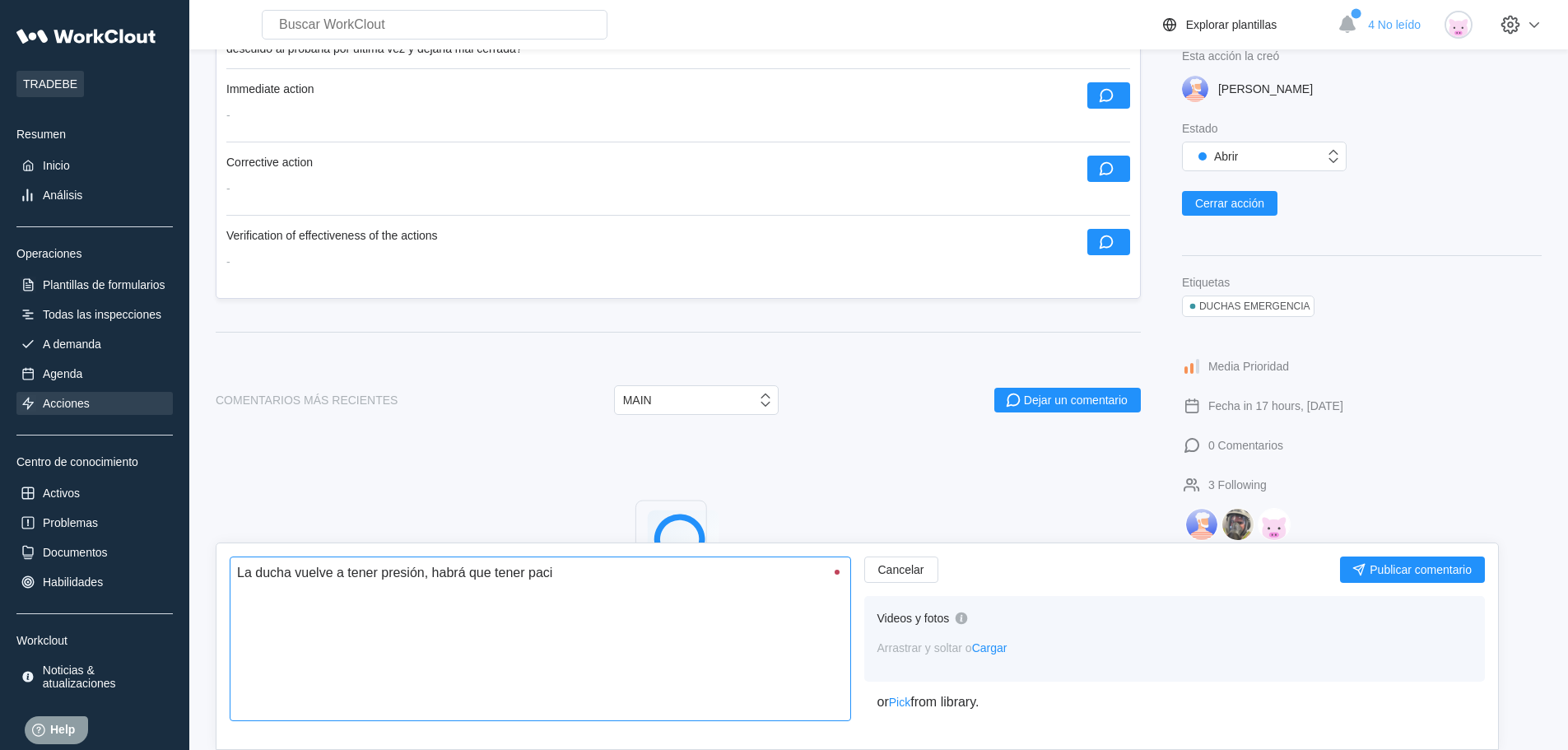
type textarea "La ducha vuelve a tener presión, habrá que tener pacie"
type textarea "x"
type textarea "La ducha vuelve a tener presión, habrá que tener pacien"
type textarea "x"
type textarea "La ducha vuelve a tener presión, habrá que tener pacienc"
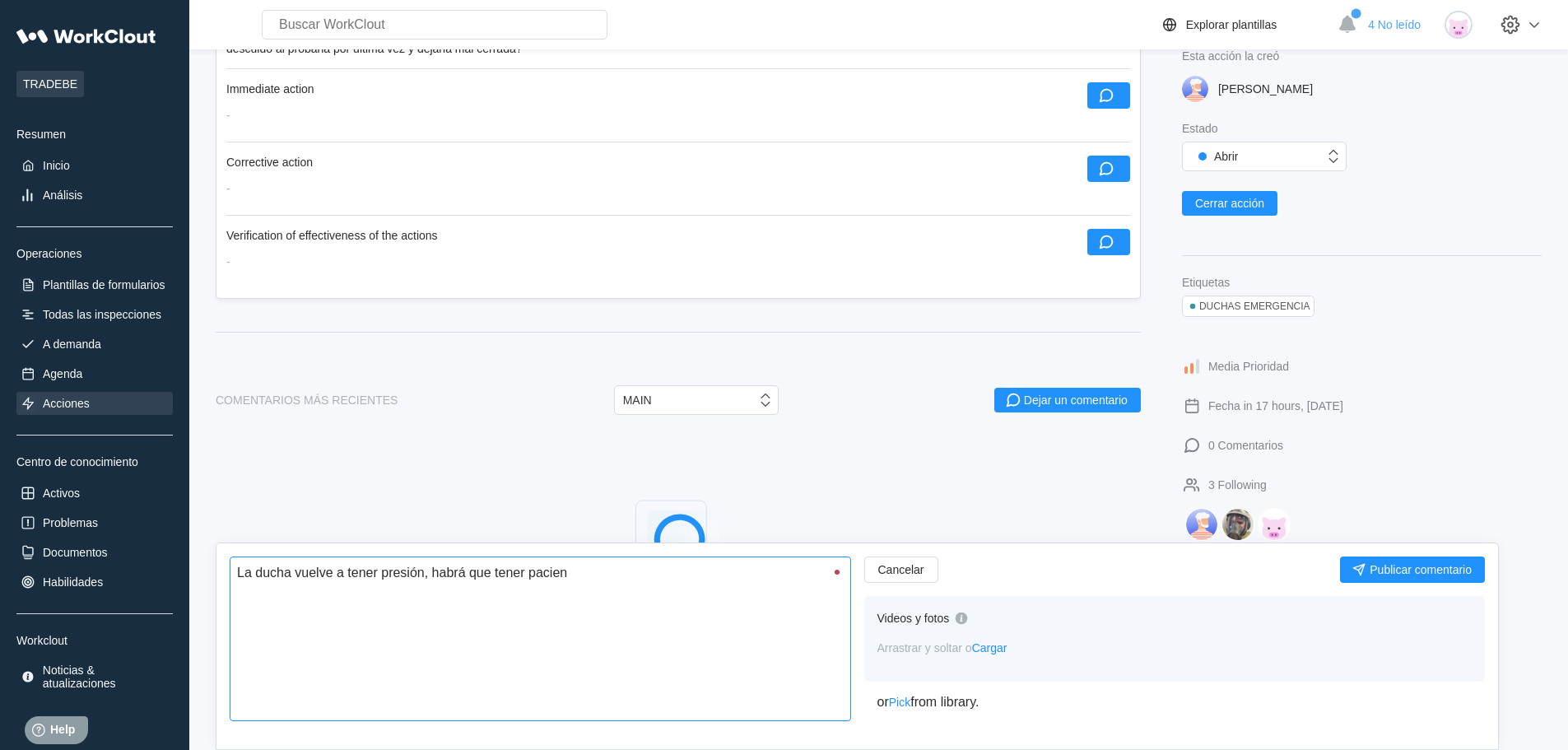
type textarea "x"
type textarea "La ducha vuelve a tener presión, habrá que tener pacienci"
type textarea "x"
type textarea "La ducha vuelve a tener presión, habrá que tener paciencia"
type textarea "x"
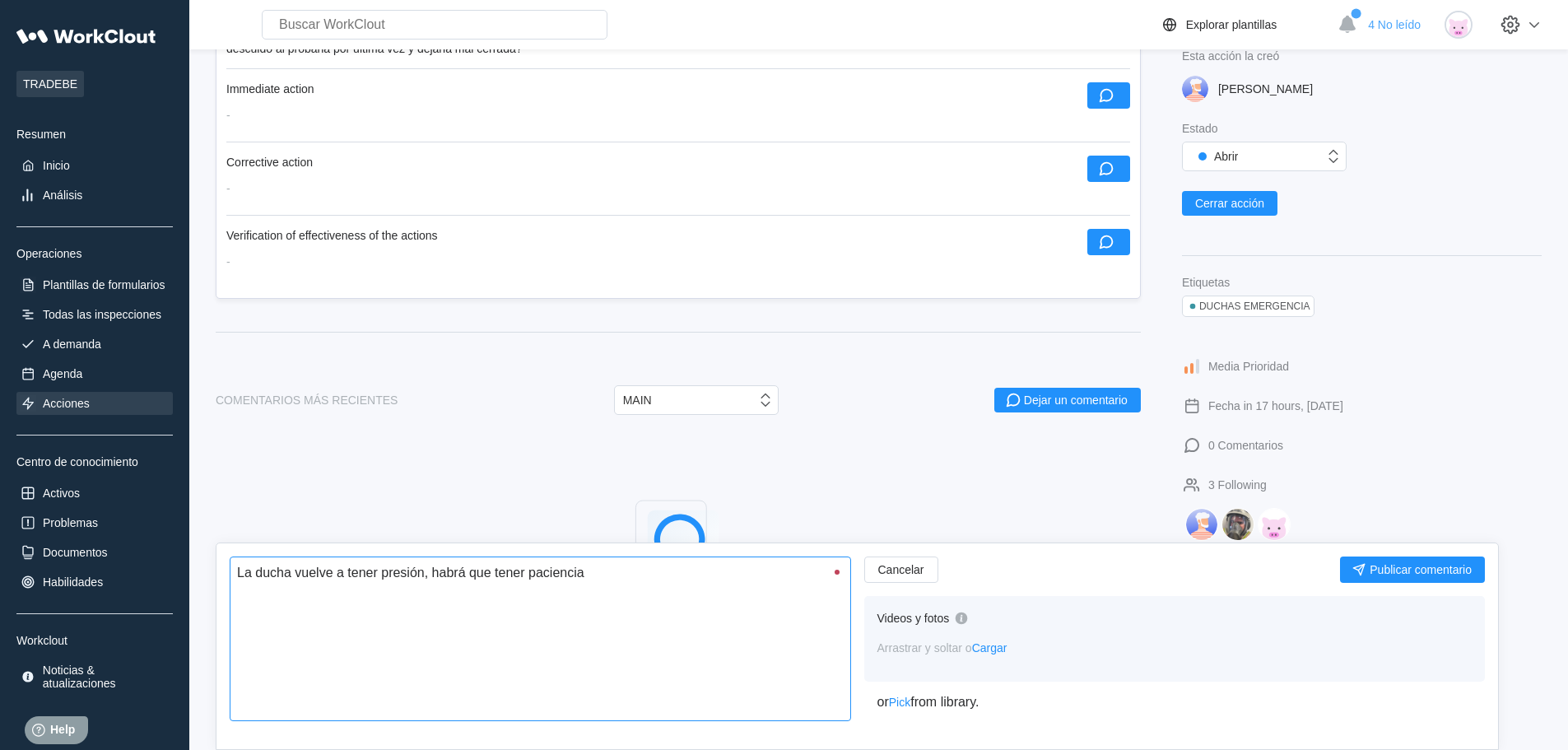
type textarea "La ducha vuelve a tener presión, habrá que tener paciencia"
type textarea "x"
type textarea "La ducha vuelve a tener presión, habrá que tener paciencia q"
type textarea "x"
type textarea "La ducha vuelve a tener presión, habrá que tener paciencia qu"
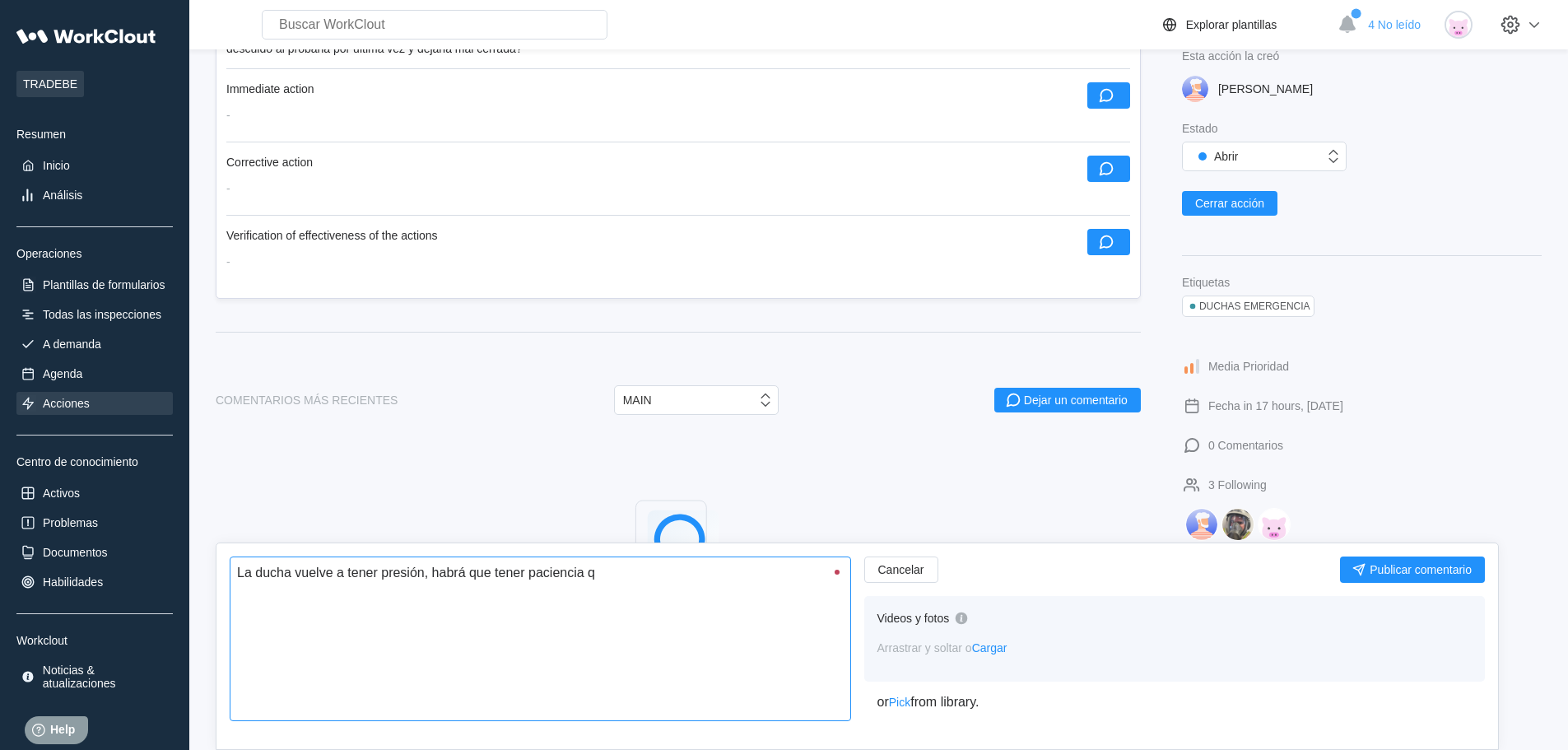
type textarea "x"
type textarea "La ducha vuelve a tener presión, habrá que tener paciencia que"
type textarea "x"
type textarea "La ducha vuelve a tener presión, habrá que tener paciencia que"
type textarea "x"
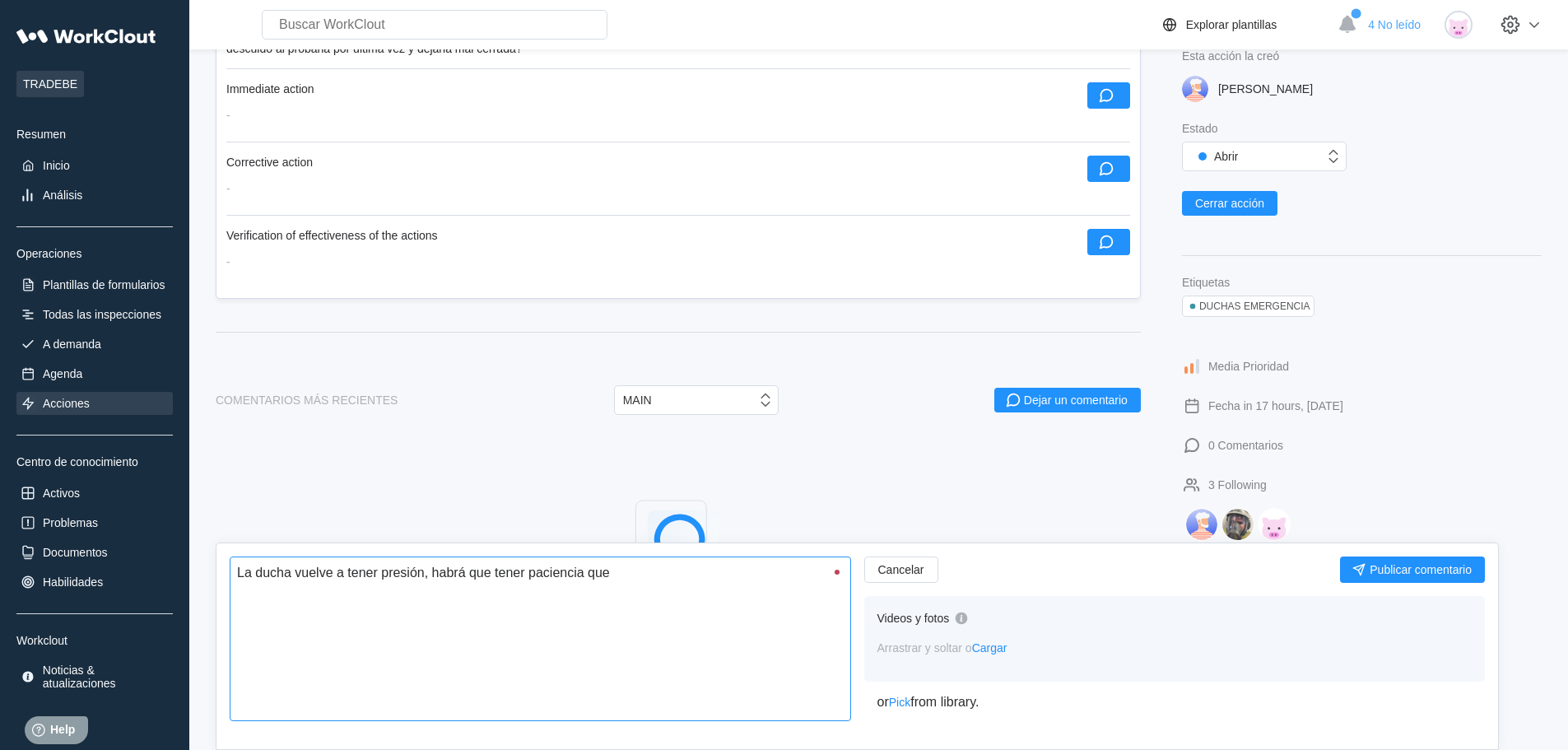
type textarea "La ducha vuelve a tener presión, habrá que tener paciencia que y"
type textarea "x"
type textarea "La ducha vuelve a tener presión, habrá que tener paciencia que y"
type textarea "x"
type textarea "La ducha vuelve a tener presión, habrá que tener paciencia que y q"
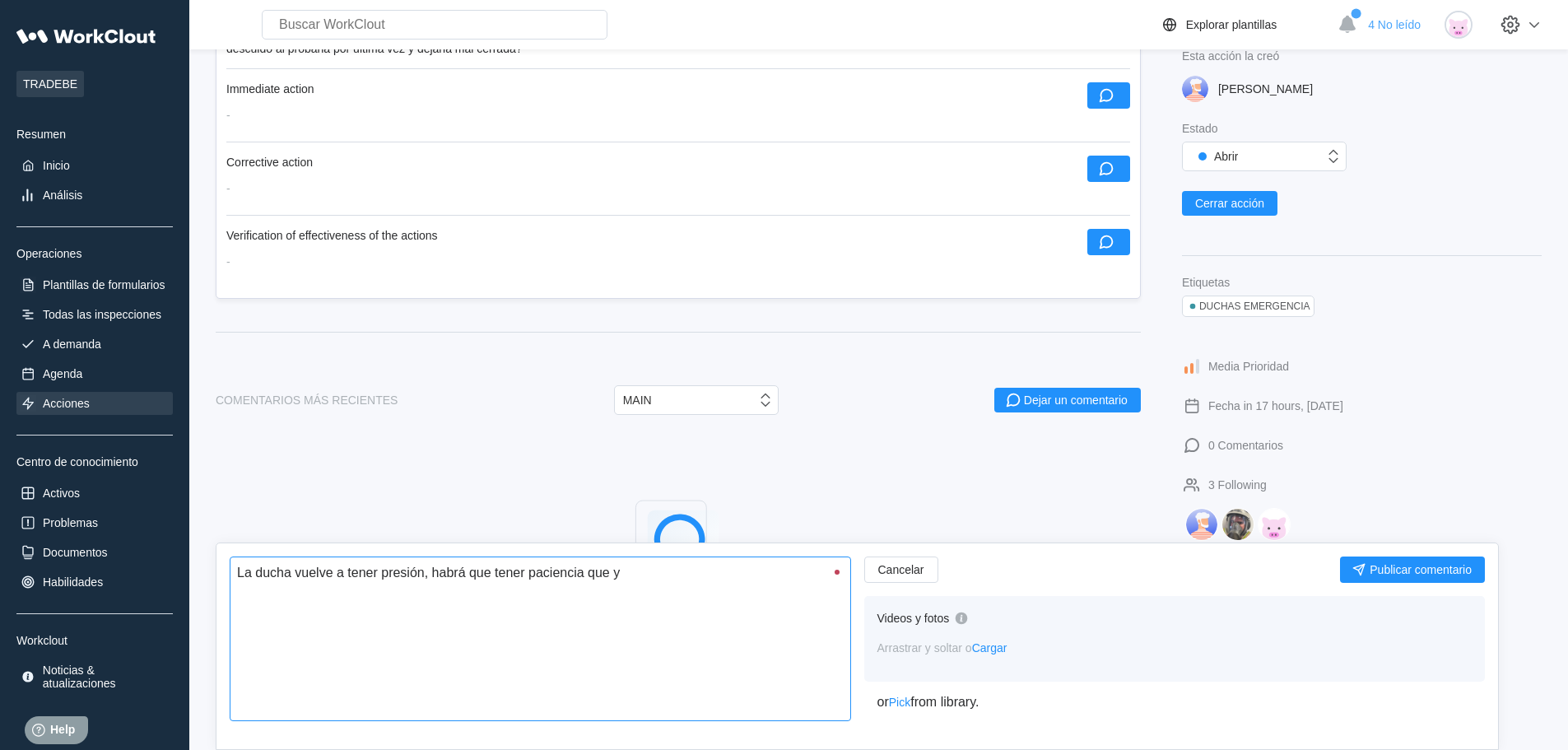
type textarea "x"
type textarea "La ducha vuelve a tener presión, habrá que tener paciencia que y qu"
type textarea "x"
type textarea "La ducha vuelve a tener presión, habrá que tener paciencia que y que"
type textarea "x"
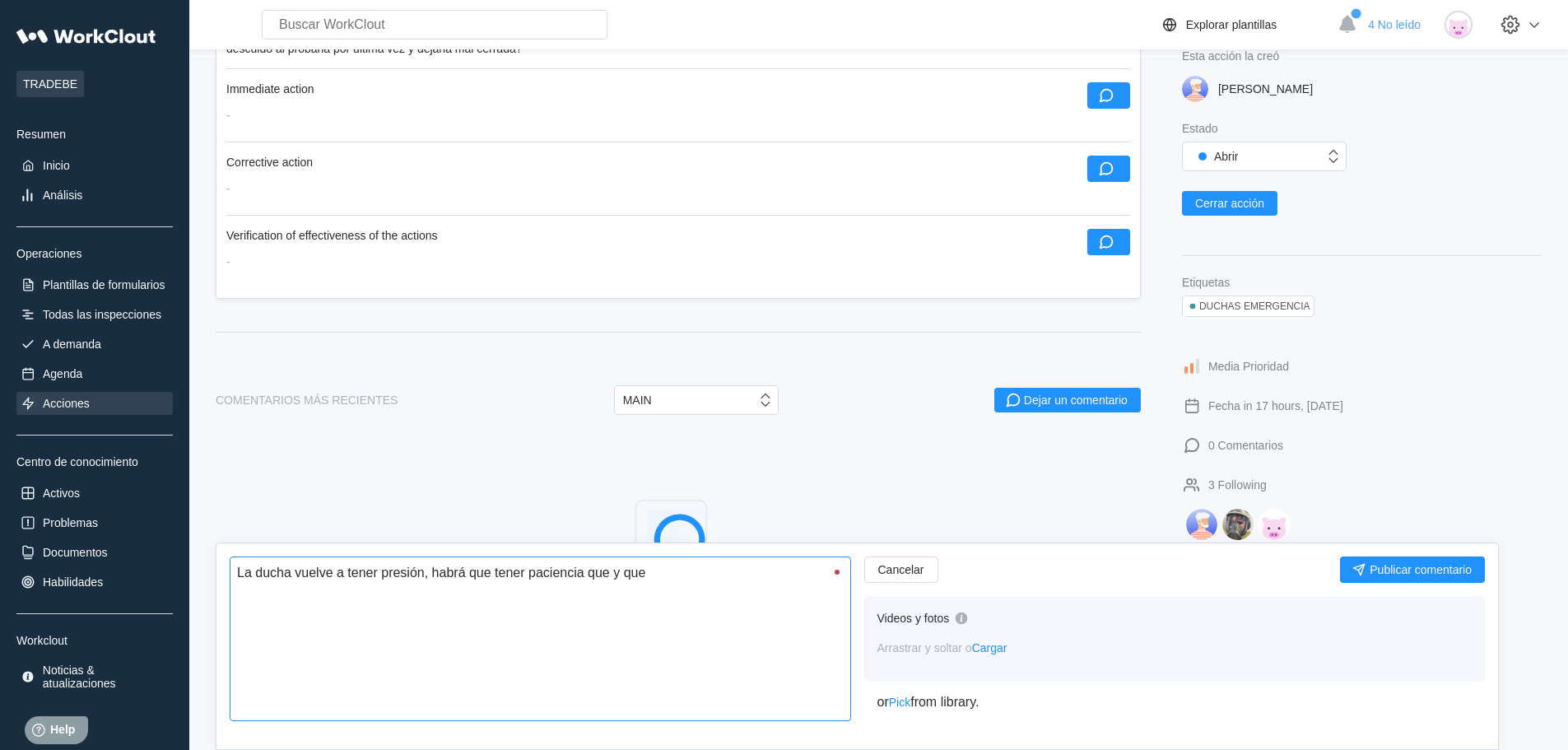
type textarea "La ducha vuelve a tener presión, habrá que tener paciencia que y que"
type textarea "x"
type textarea "La ducha vuelve a tener presión, habrá que tener paciencia que y que s"
type textarea "x"
type textarea "La ducha vuelve a tener presión, habrá que tener paciencia que y que se"
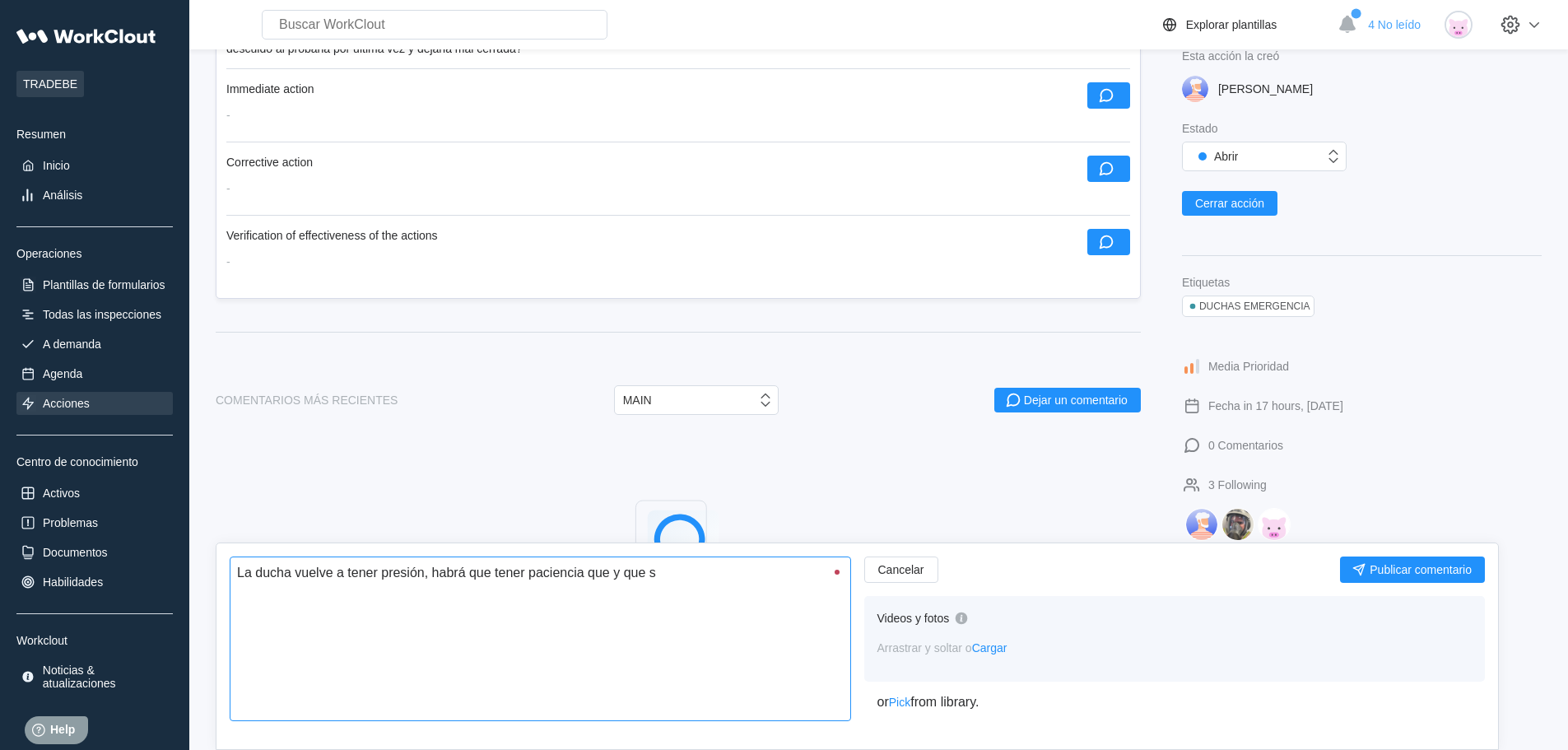
type textarea "x"
type textarea "La ducha vuelve a tener presión, habrá que tener paciencia que y que se"
type textarea "x"
type textarea "La ducha vuelve a tener presión, habrá que tener paciencia que y que se a"
type textarea "x"
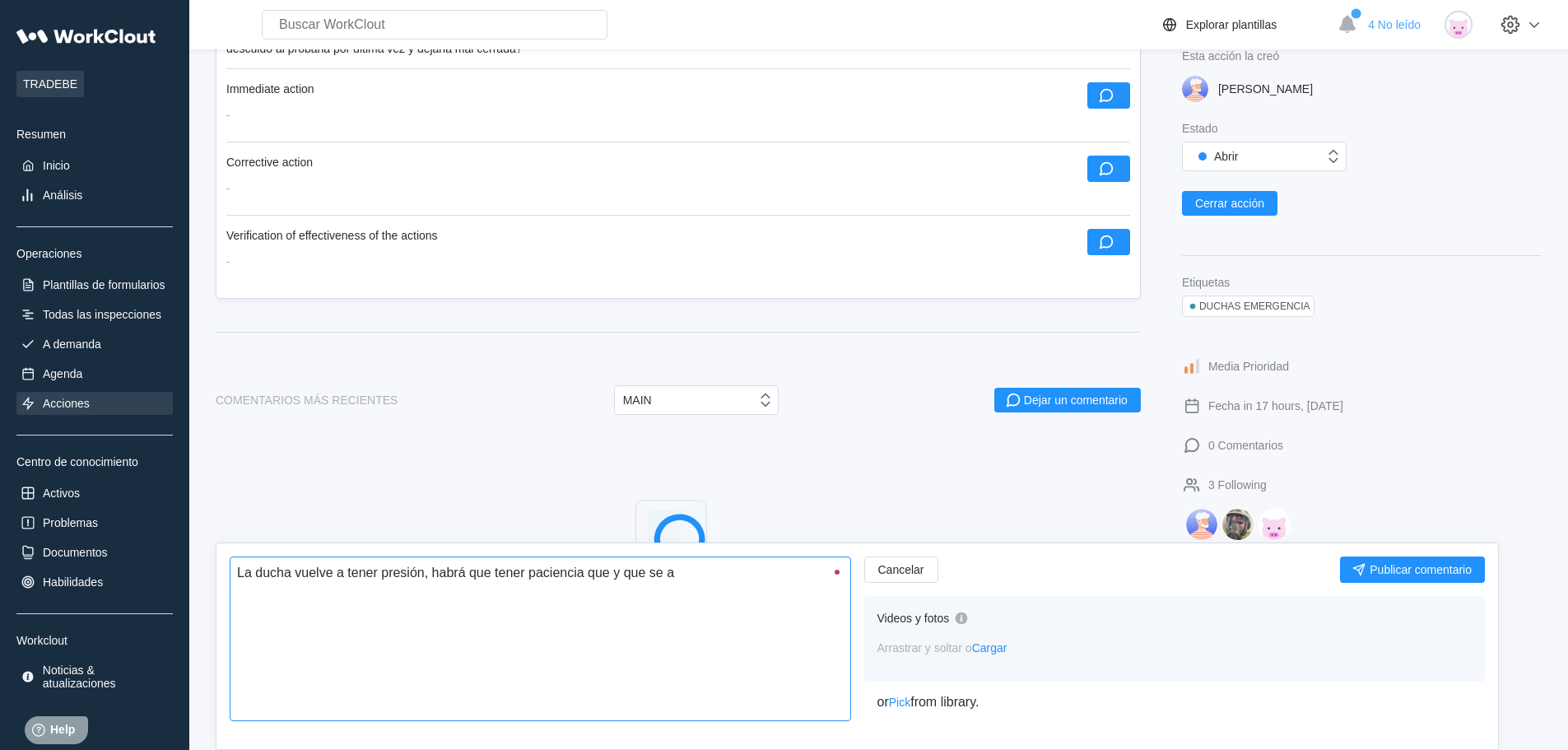
type textarea "La ducha vuelve a tener presión, habrá que tener paciencia que y que se ag"
type textarea "x"
type textarea "La ducha vuelve a tener presión, habrá que tener paciencia que y que se ago"
type textarea "x"
type textarea "La ducha vuelve a tener presión, habrá que tener paciencia que y que se agot"
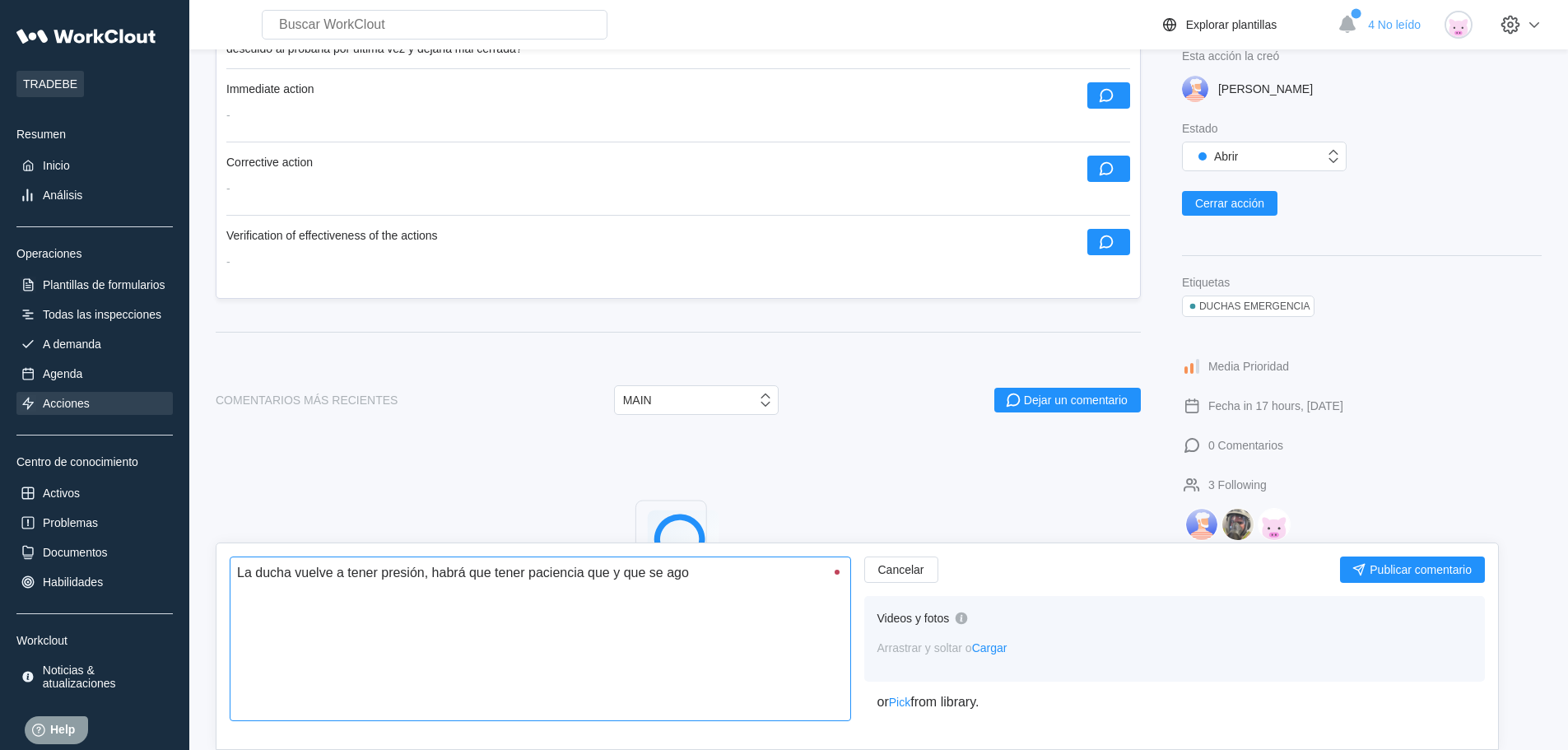
type textarea "x"
type textarea "La ducha vuelve a tener presión, habrá que tener paciencia que y que se agote"
type textarea "x"
type textarea "La ducha vuelve a tener presión, habrá que tener paciencia que y que se agote"
type textarea "x"
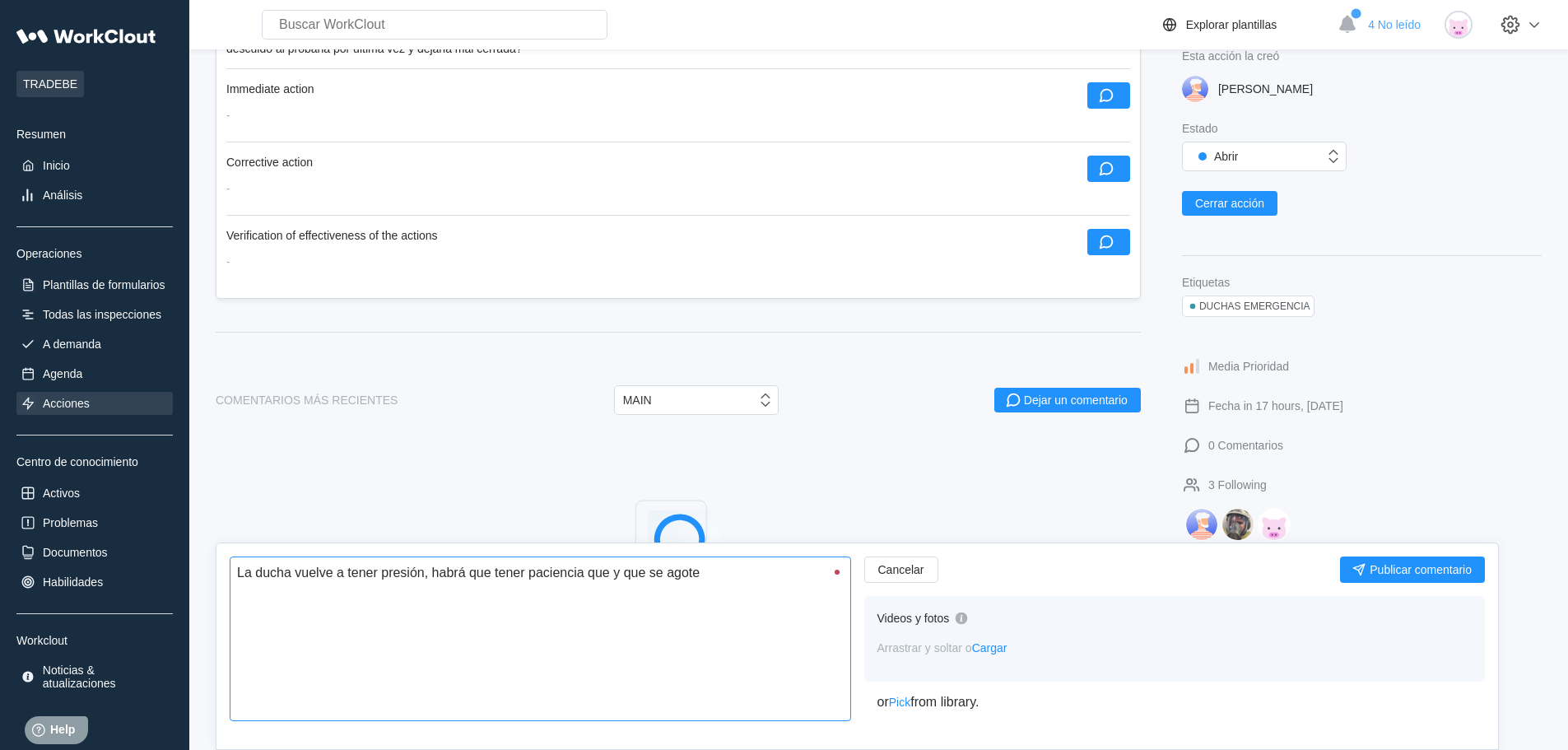
type textarea "La ducha vuelve a tener presión, habrá que tener paciencia que y que se agote l"
type textarea "x"
type textarea "La ducha vuelve a tener presión, habrá que tener paciencia que y que se agote la"
type textarea "x"
type textarea "La ducha vuelve a tener presión, habrá que tener paciencia que y que se agote la"
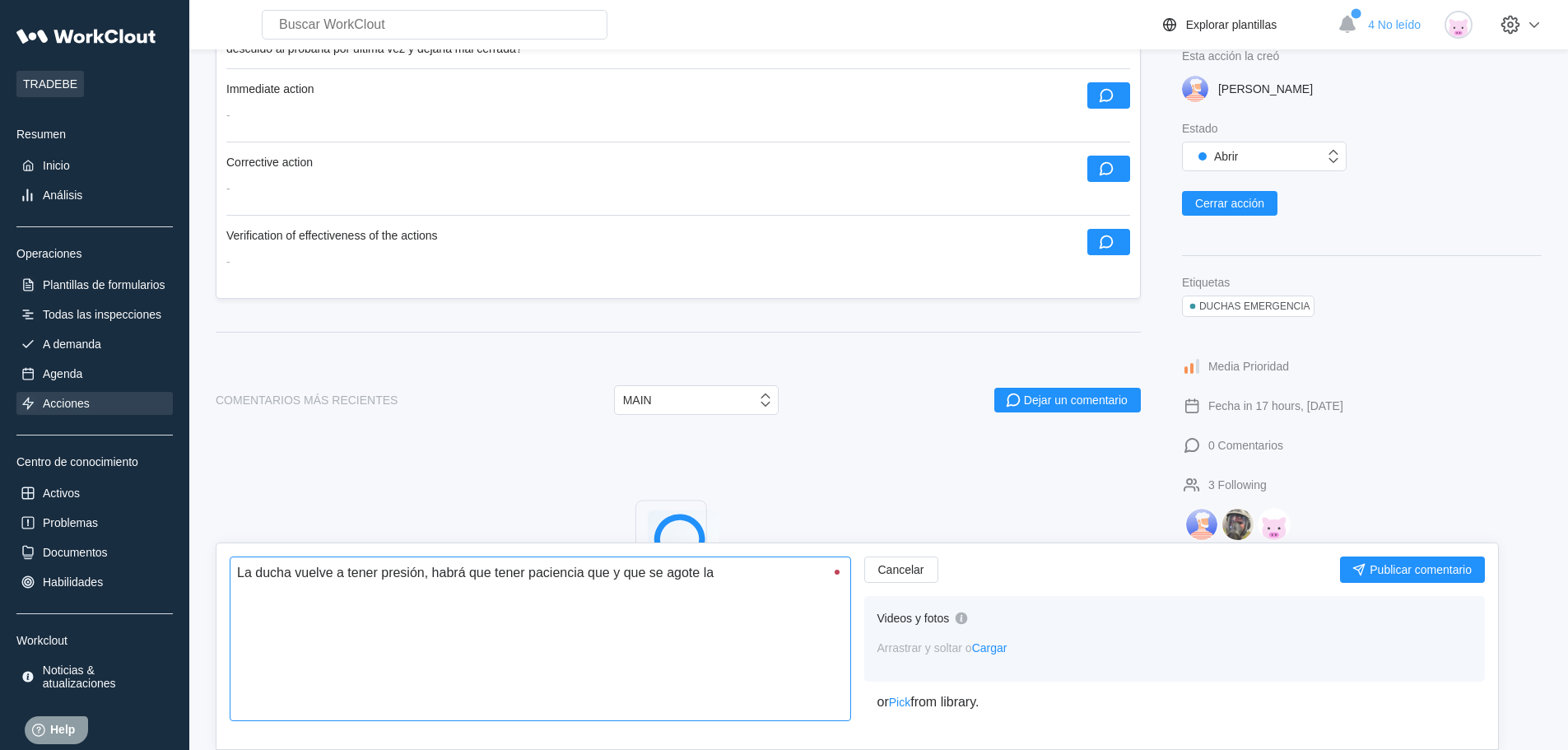
type textarea "x"
type textarea "La ducha vuelve a tener presión, habrá que tener paciencia que y que se agote l…"
type textarea "x"
type textarea "La ducha vuelve a tener presión, habrá que tener paciencia que y que se agote l…"
type textarea "x"
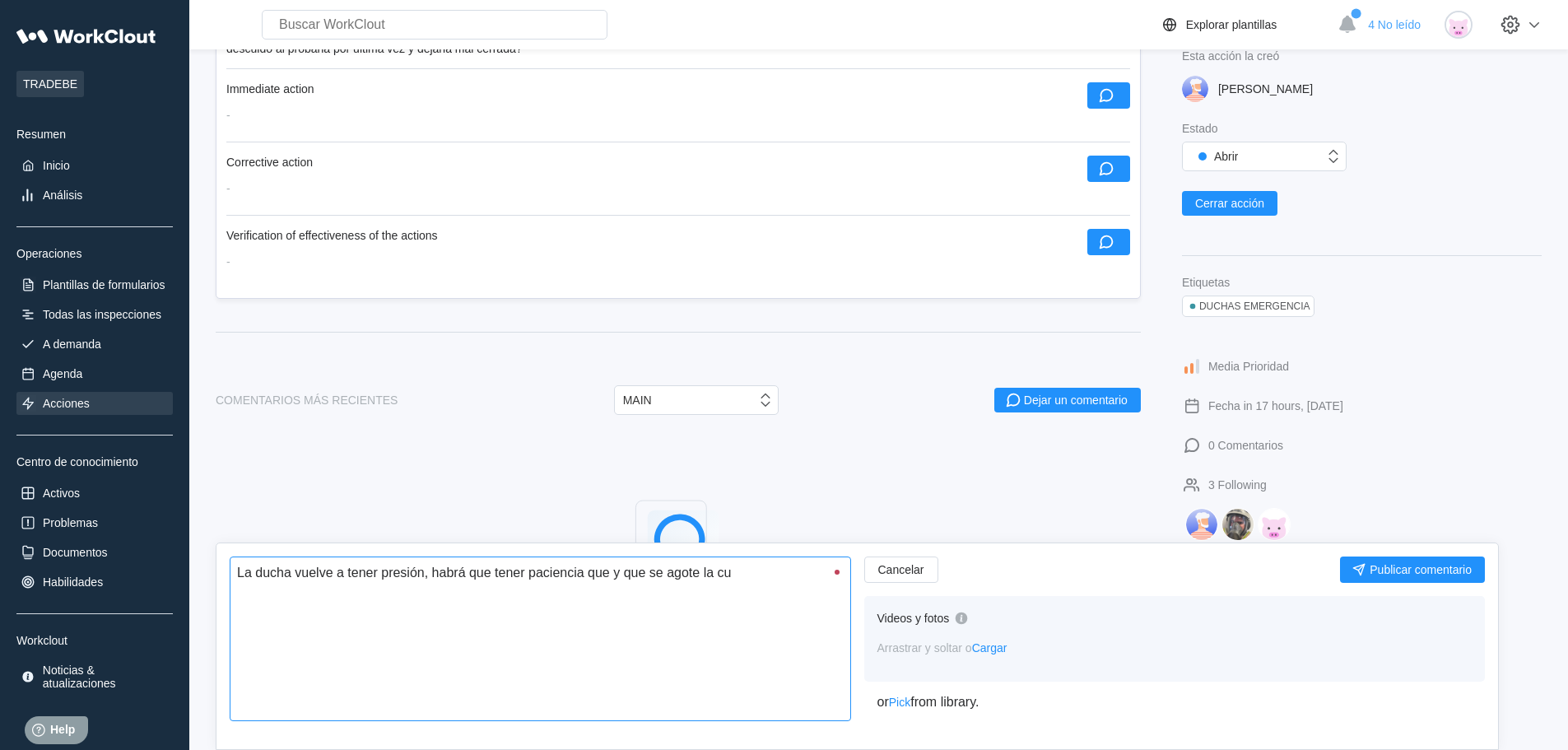
type textarea "La ducha vuelve a tener presión, habrá que tener paciencia que y que se agote l…"
type textarea "x"
type textarea "La ducha vuelve a tener presión, habrá que tener paciencia que y que se agote l…"
type textarea "x"
type textarea "La ducha vuelve a tener presión, habrá que tener paciencia que y que se agote l…"
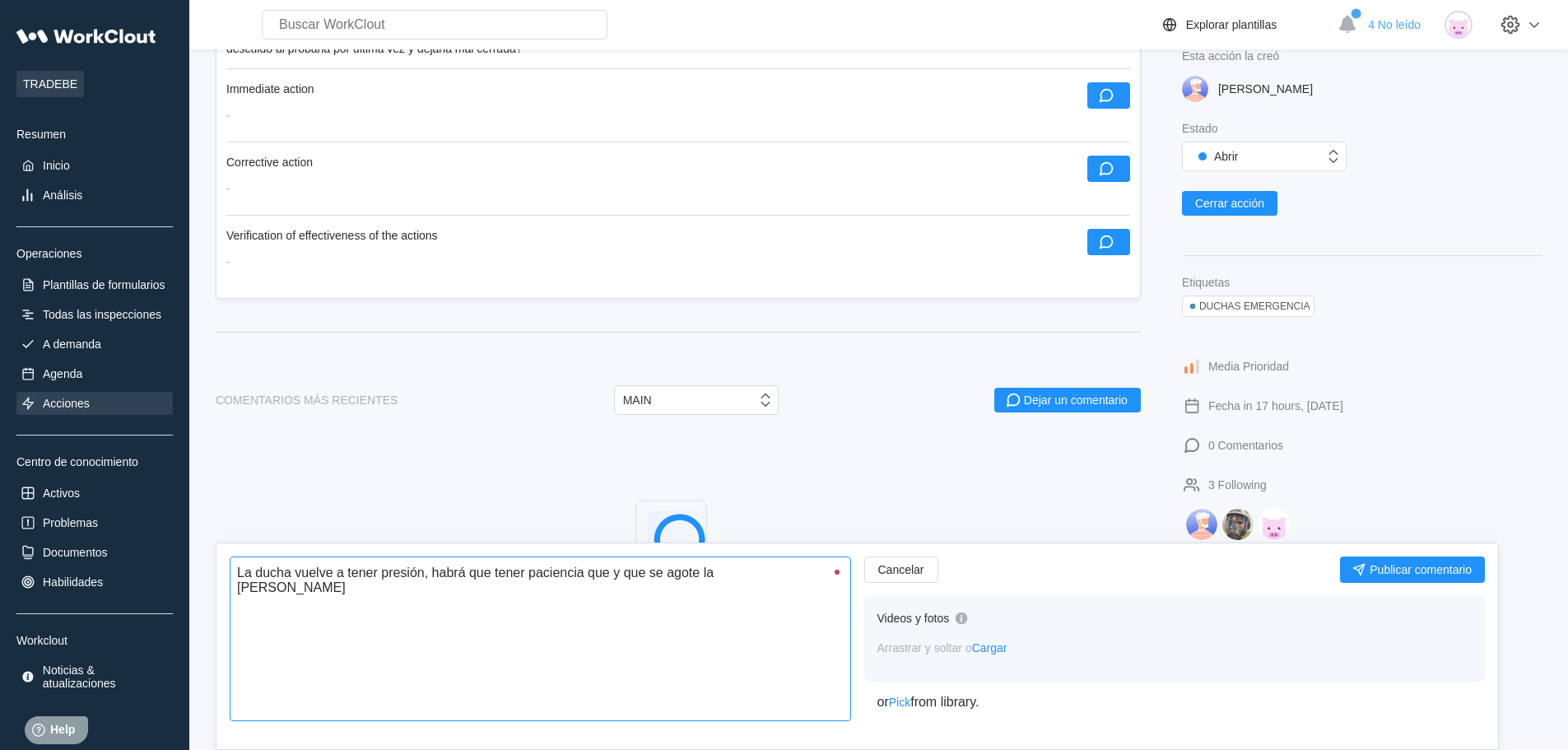
type textarea "x"
type textarea "La ducha vuelve a tener presión, habrá que tener paciencia que y que se agote l…"
type textarea "x"
type textarea "La ducha vuelve a tener presión, habrá que tener paciencia que y que se agote l…"
type textarea "x"
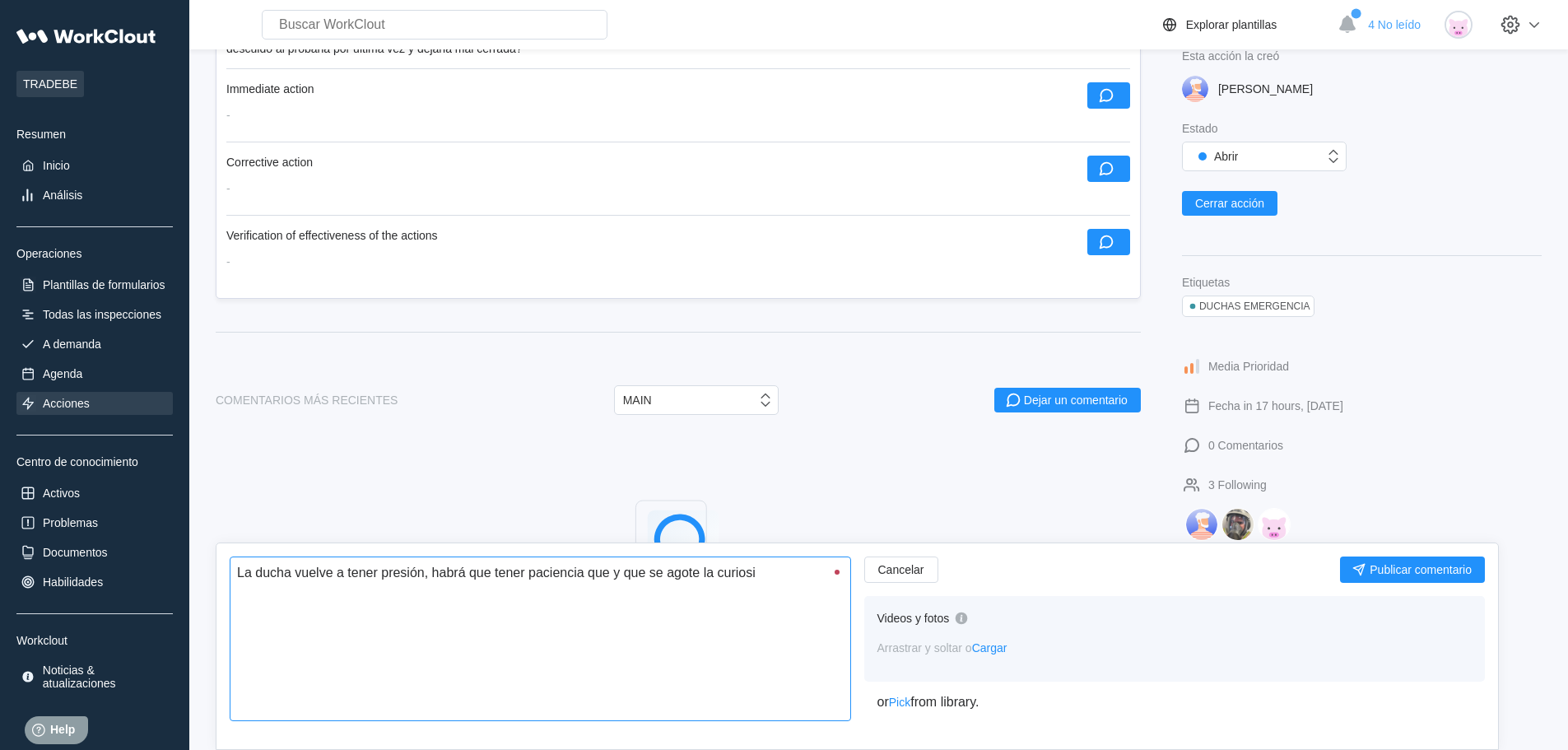
type textarea "La ducha vuelve a tener presión, habrá que tener paciencia que y que se agote l…"
type textarea "x"
type textarea "La ducha vuelve a tener presión, habrá que tener paciencia que y que se agote l…"
type textarea "x"
type textarea "La ducha vuelve a tener presión, habrá que tener paciencia que y que se agote l…"
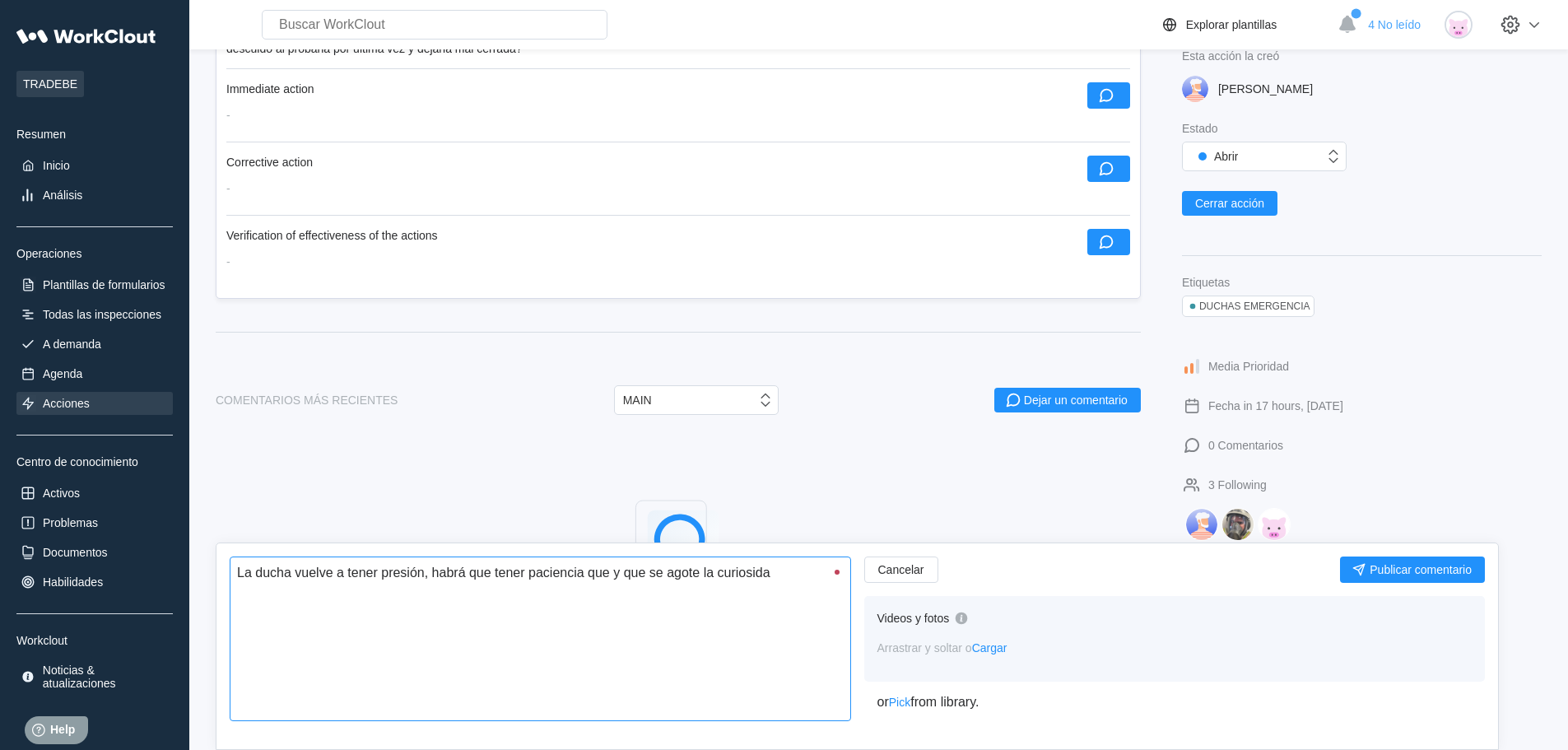
type textarea "x"
type textarea "La ducha vuelve a tener presión, habrá que tener paciencia que y que se agote l…"
type textarea "x"
type textarea "La ducha vuelve a tener presión, habrá que tener paciencia que y que se agote l…"
type textarea "x"
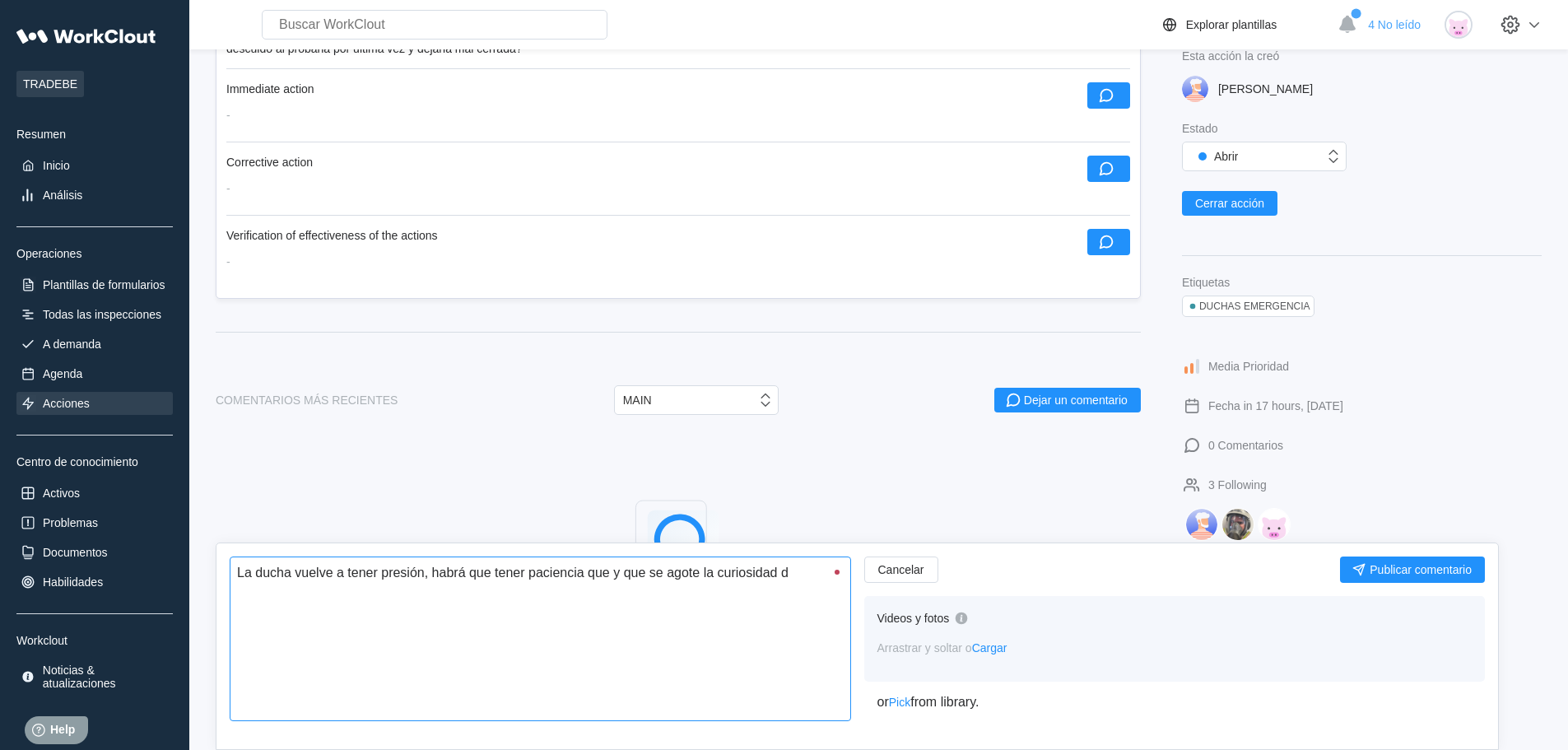
type textarea "La ducha vuelve a tener presión, habrá que tener paciencia que y que se agote l…"
type textarea "x"
type textarea "La ducha vuelve a tener presión, habrá que tener paciencia que y que se agote l…"
type textarea "x"
type textarea "La ducha vuelve a tener presión, habrá que tener paciencia que y que se agote l…"
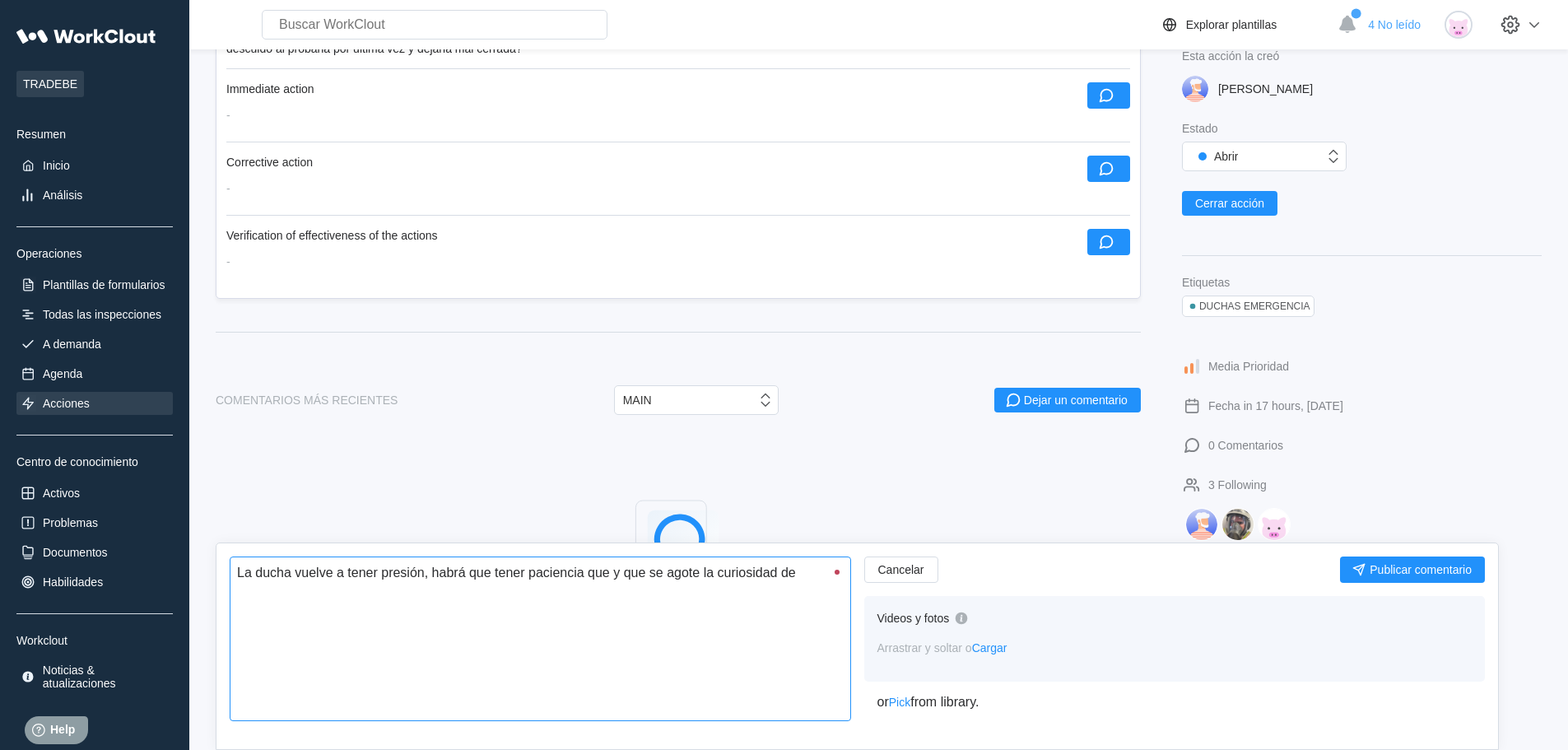
type textarea "x"
click at [585, 570] on textarea "La ducha vuelve a tener presión, habrá que tener paciencia que y que se agote l…" at bounding box center [540, 639] width 621 height 165
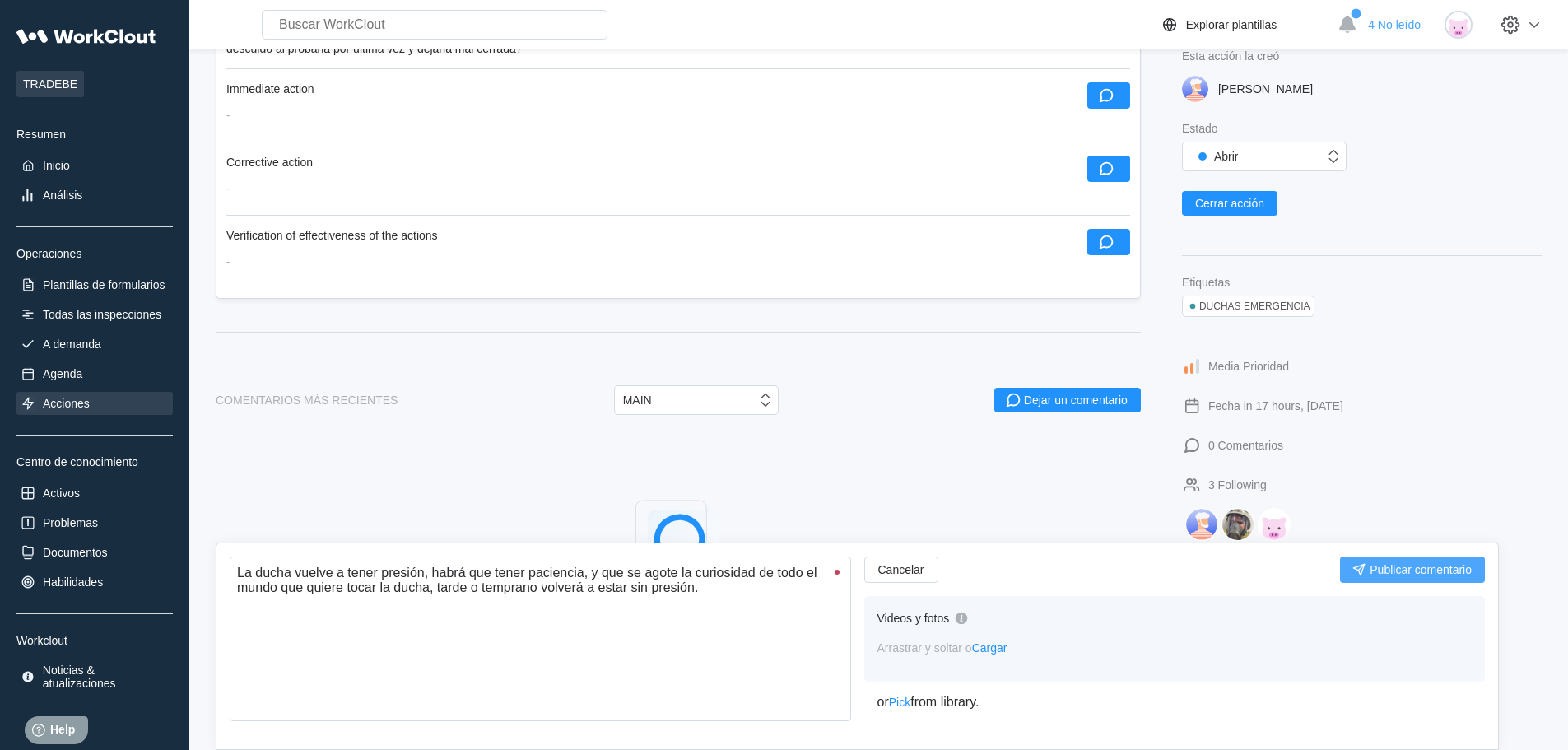
click at [1405, 564] on span "Publicar comentario" at bounding box center [1420, 569] width 102 height 11
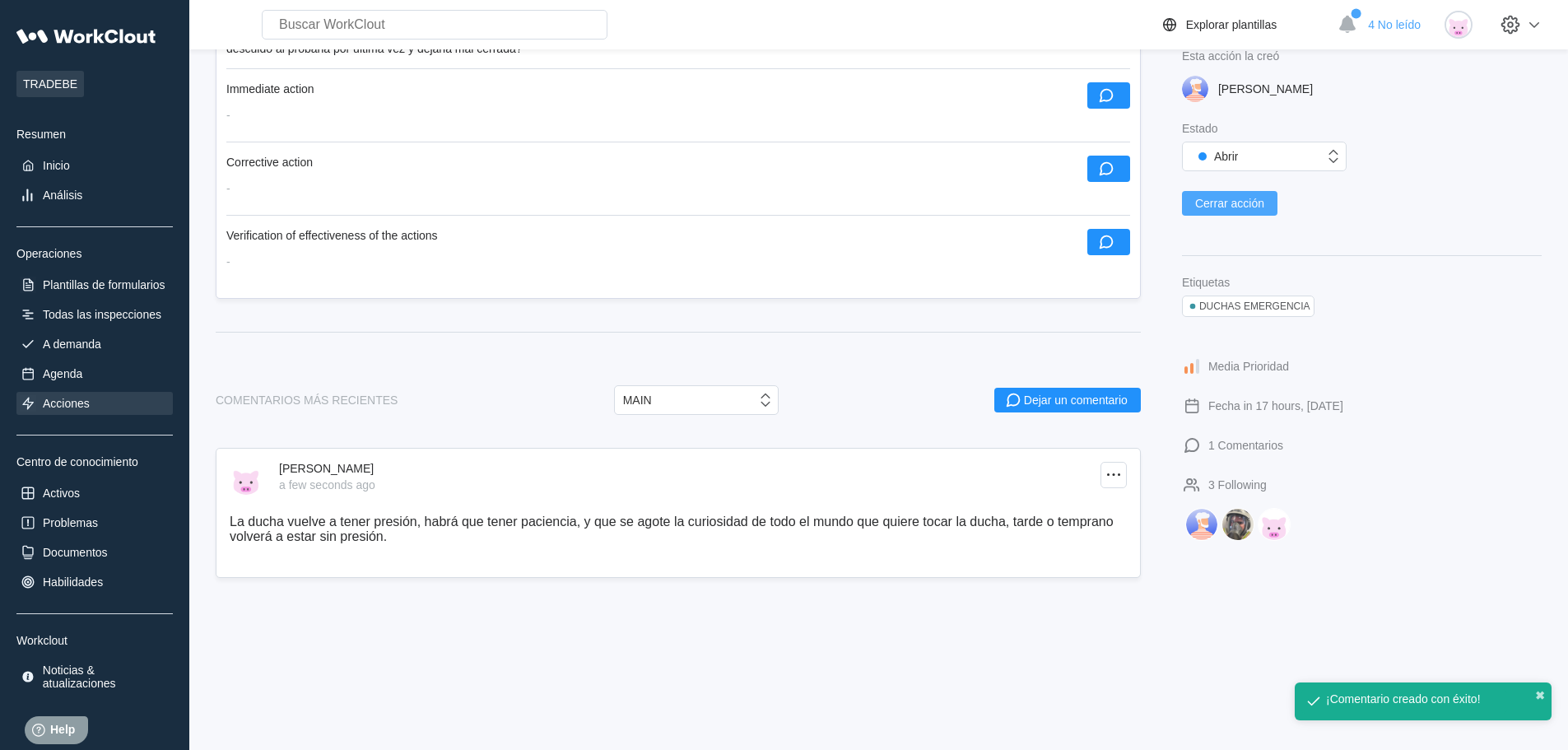
click at [1253, 195] on button "Cerrar acción" at bounding box center [1229, 203] width 95 height 25
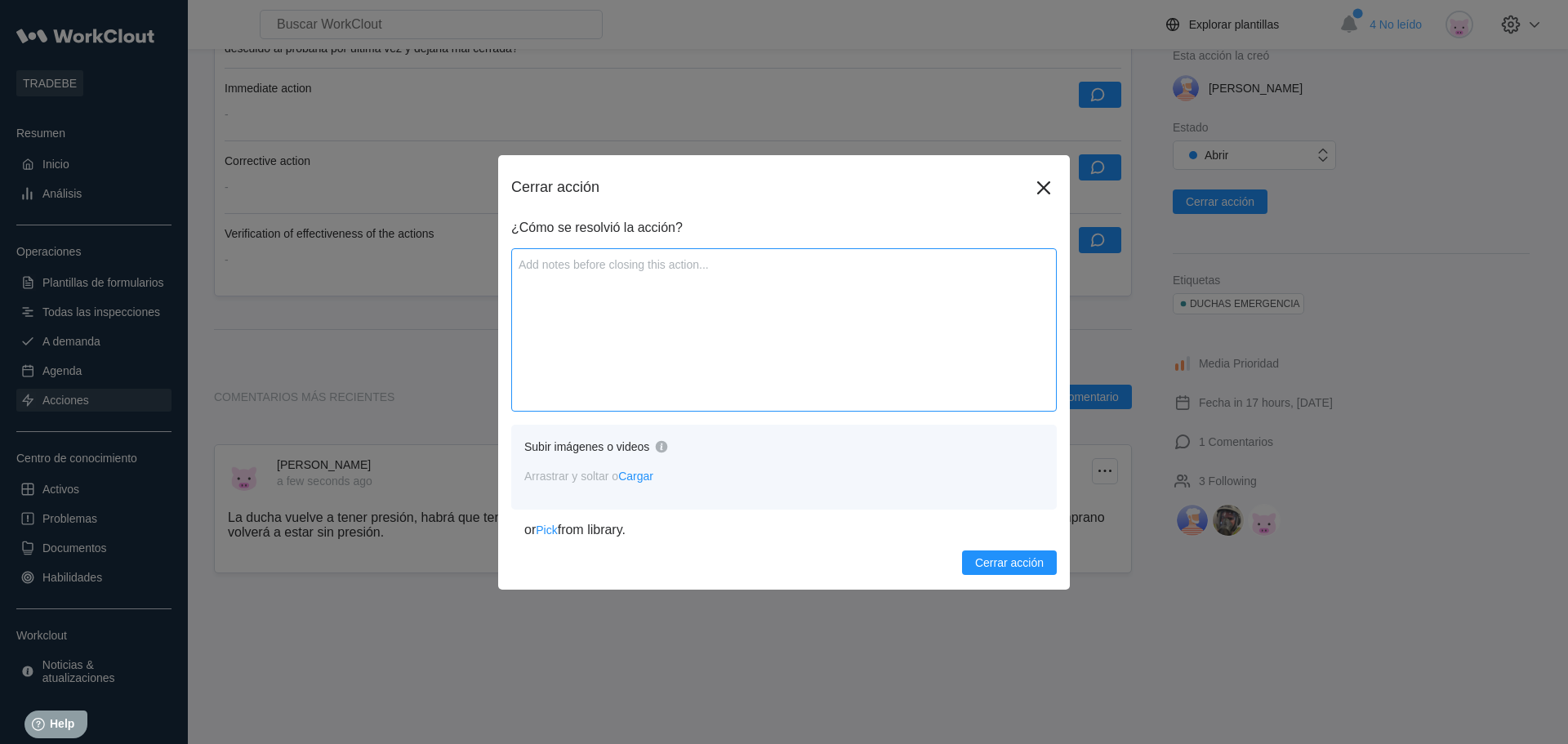
click at [682, 309] on textarea at bounding box center [784, 330] width 545 height 163
click at [779, 261] on textarea "Se ha vuelto a presurizar y a dejar la maneta en su posición." at bounding box center [784, 330] width 545 height 163
click at [995, 569] on span "Cerrar acción" at bounding box center [1009, 563] width 69 height 11
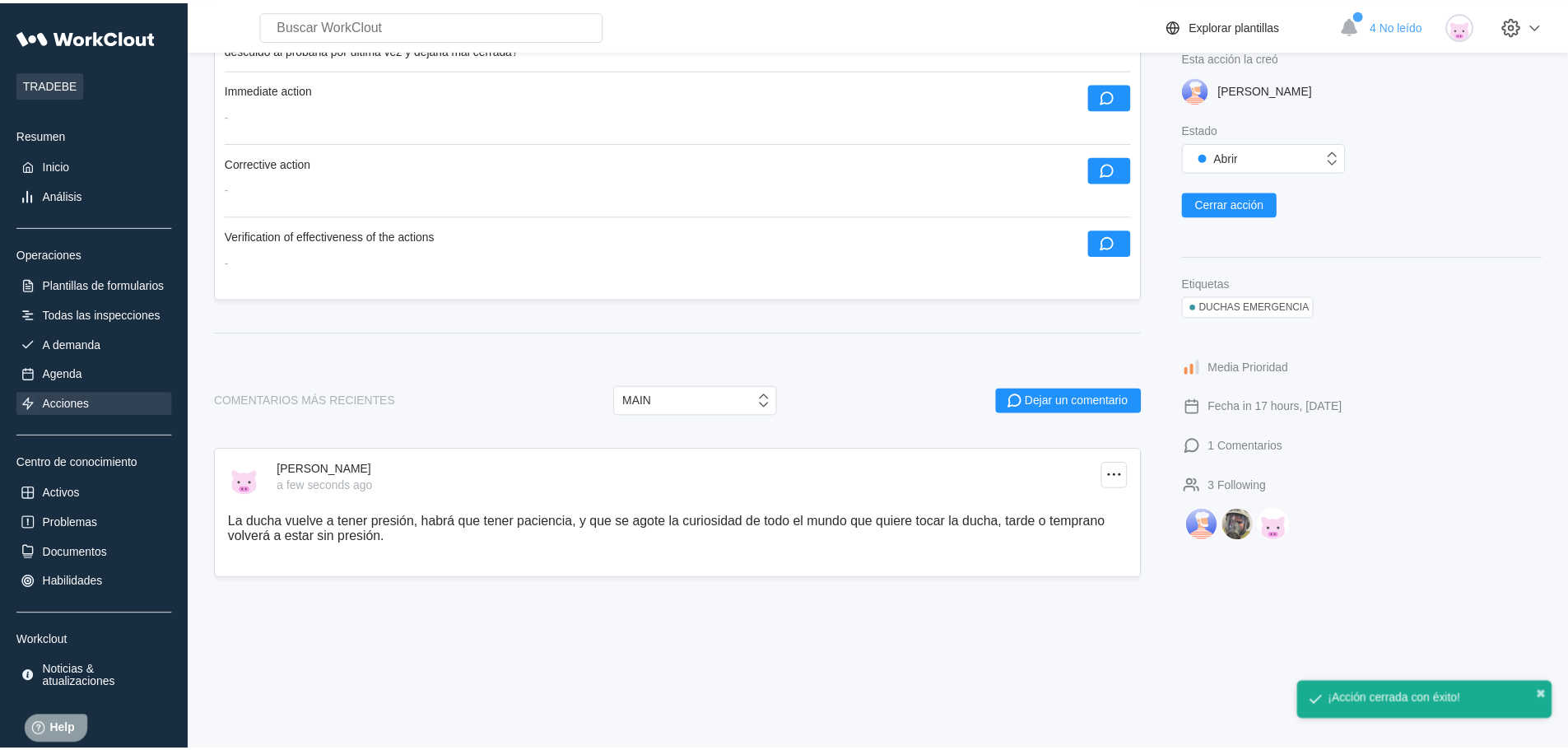
scroll to position [688, 0]
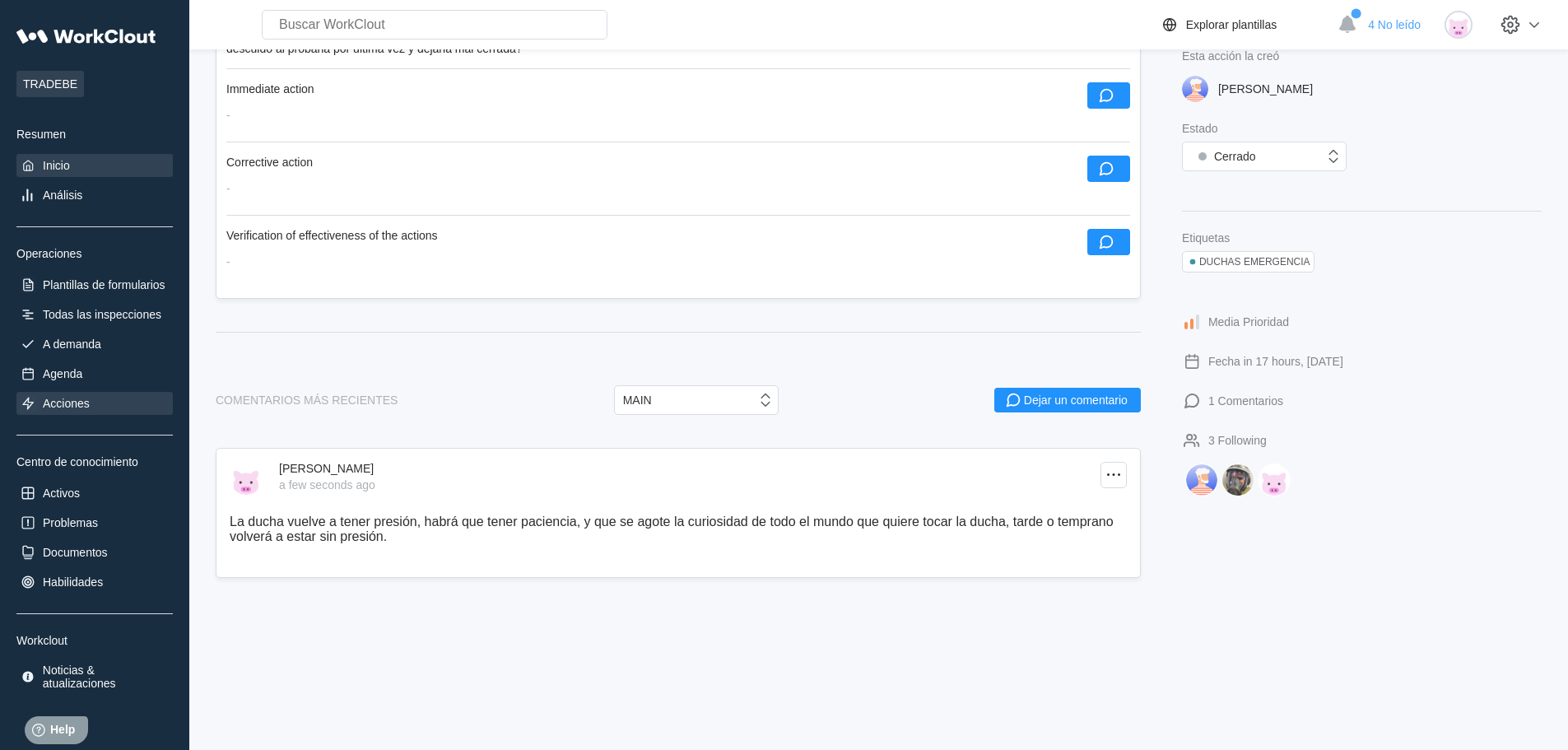
click at [61, 164] on div "Inicio" at bounding box center [56, 165] width 27 height 13
